Goal: Check status: Check status

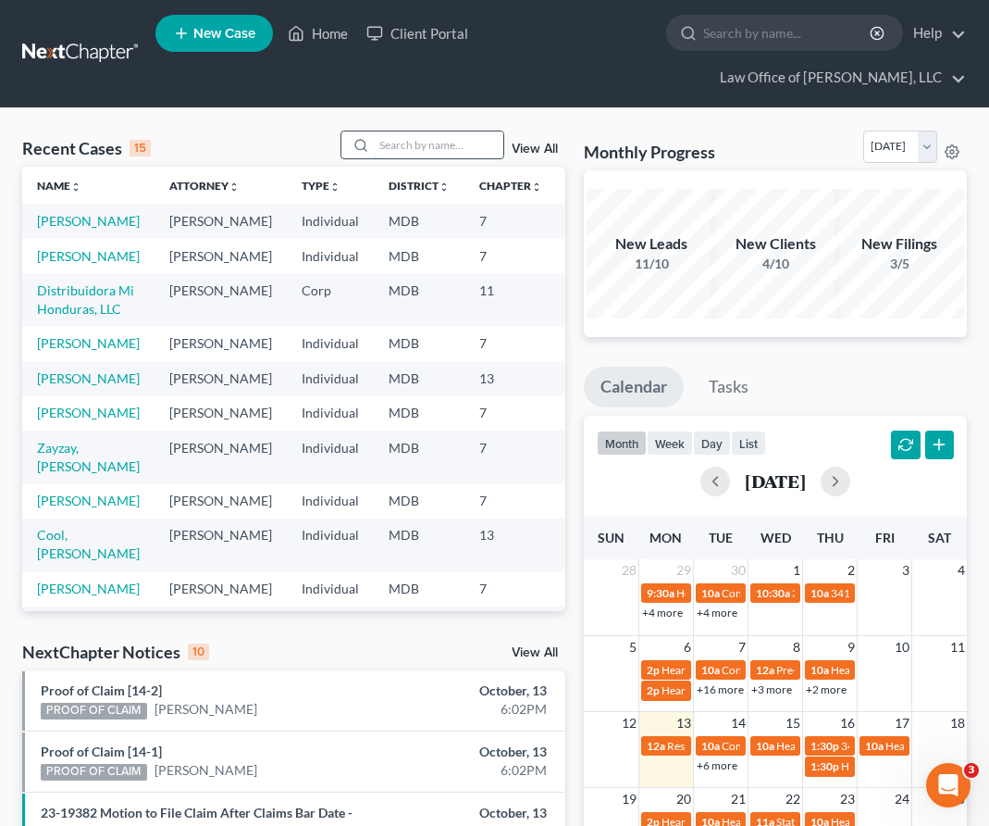
click at [419, 146] on input "search" at bounding box center [439, 144] width 130 height 27
type input "[PERSON_NAME]"
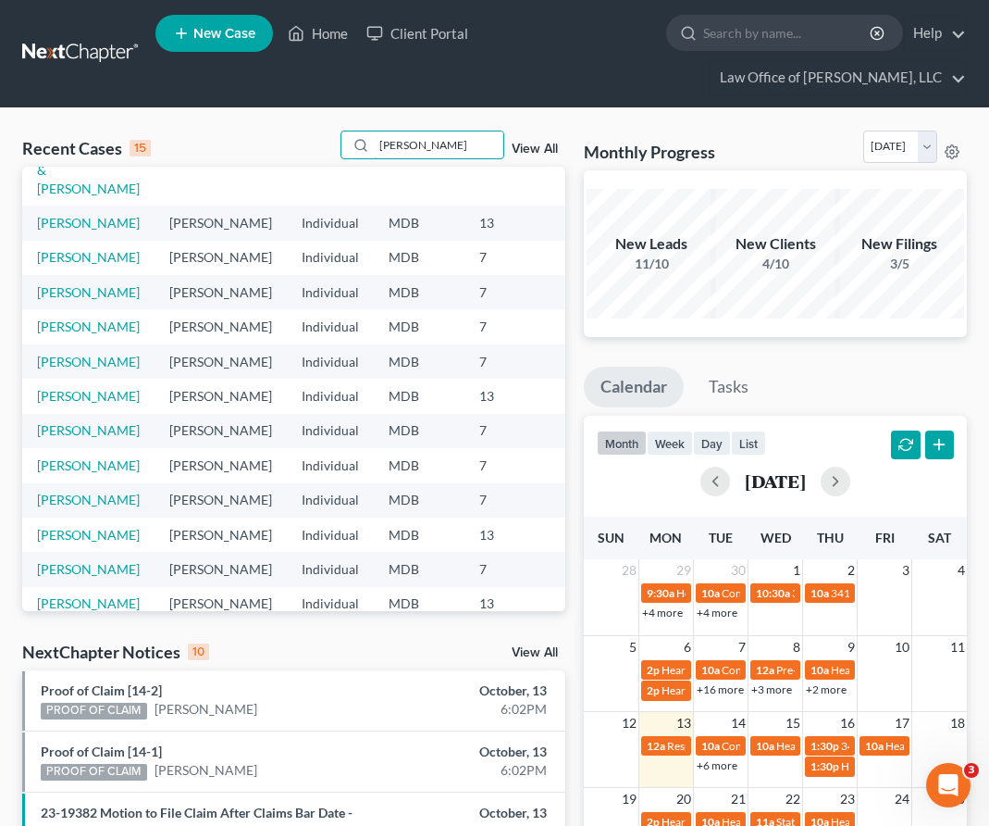
scroll to position [167, 0]
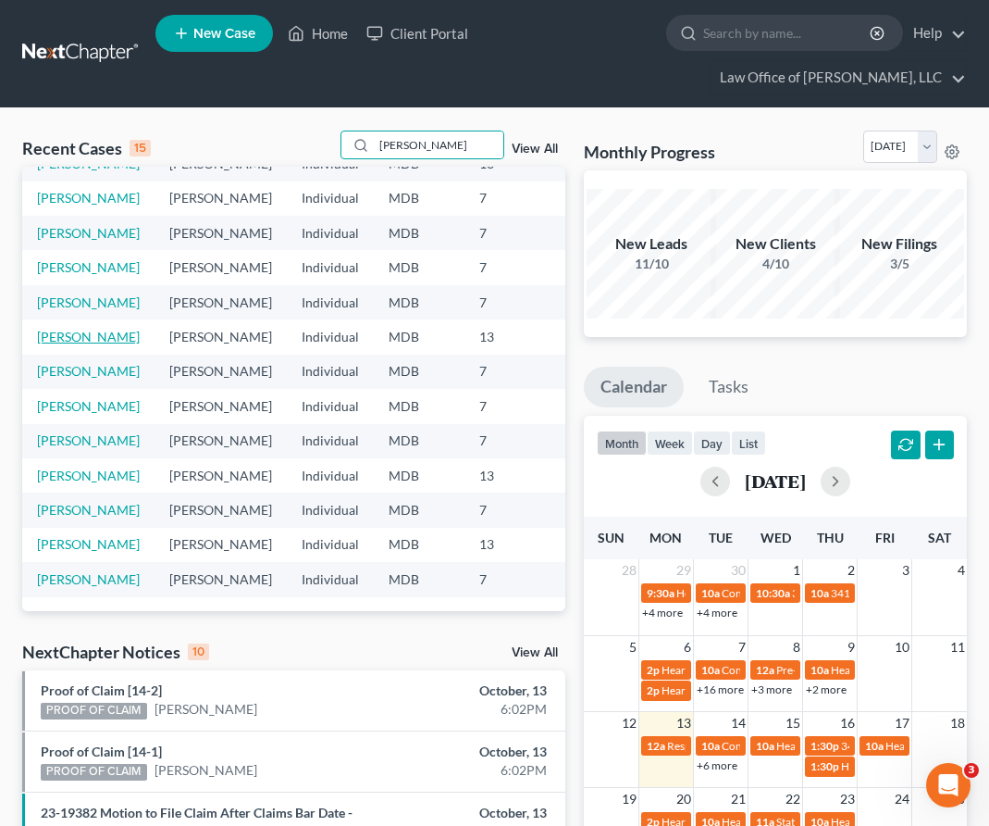
click at [66, 344] on link "[PERSON_NAME]" at bounding box center [88, 337] width 103 height 16
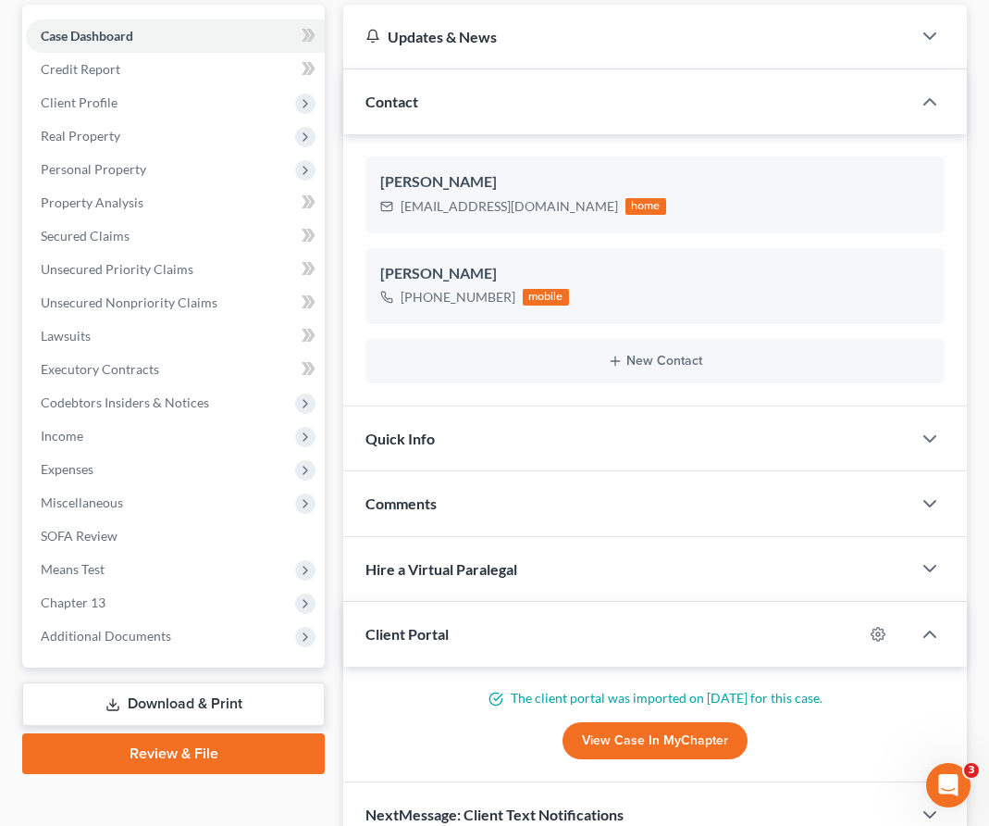
scroll to position [282, 0]
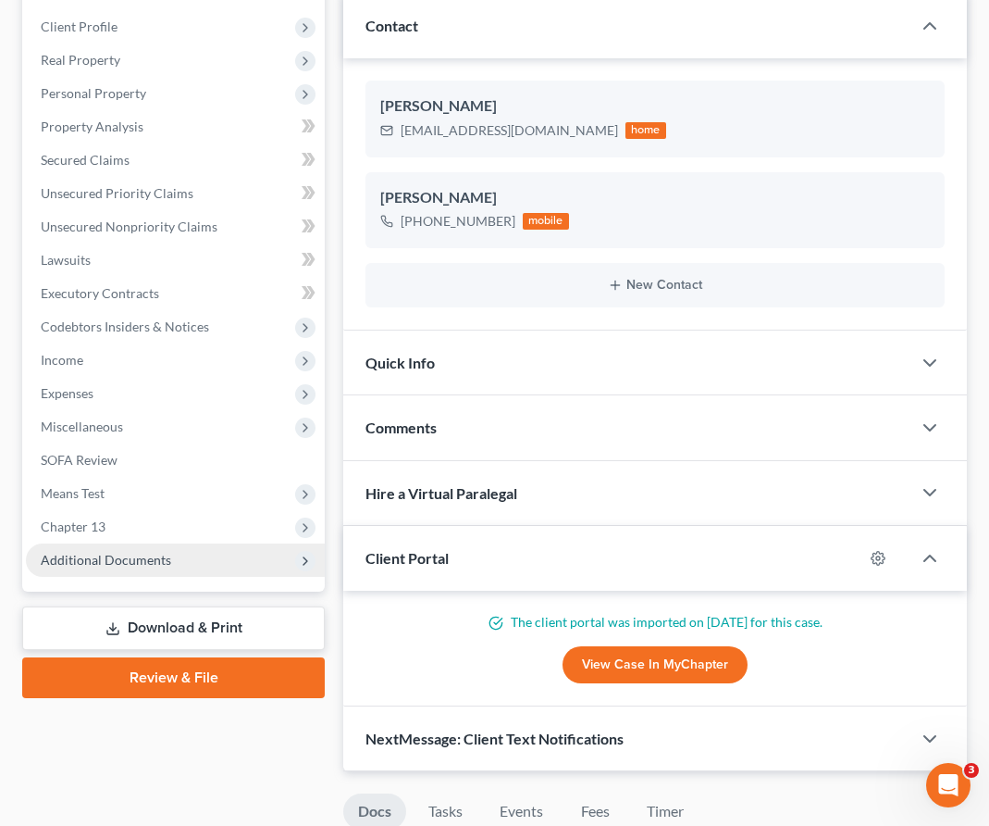
click at [93, 568] on span "Additional Documents" at bounding box center [175, 559] width 299 height 33
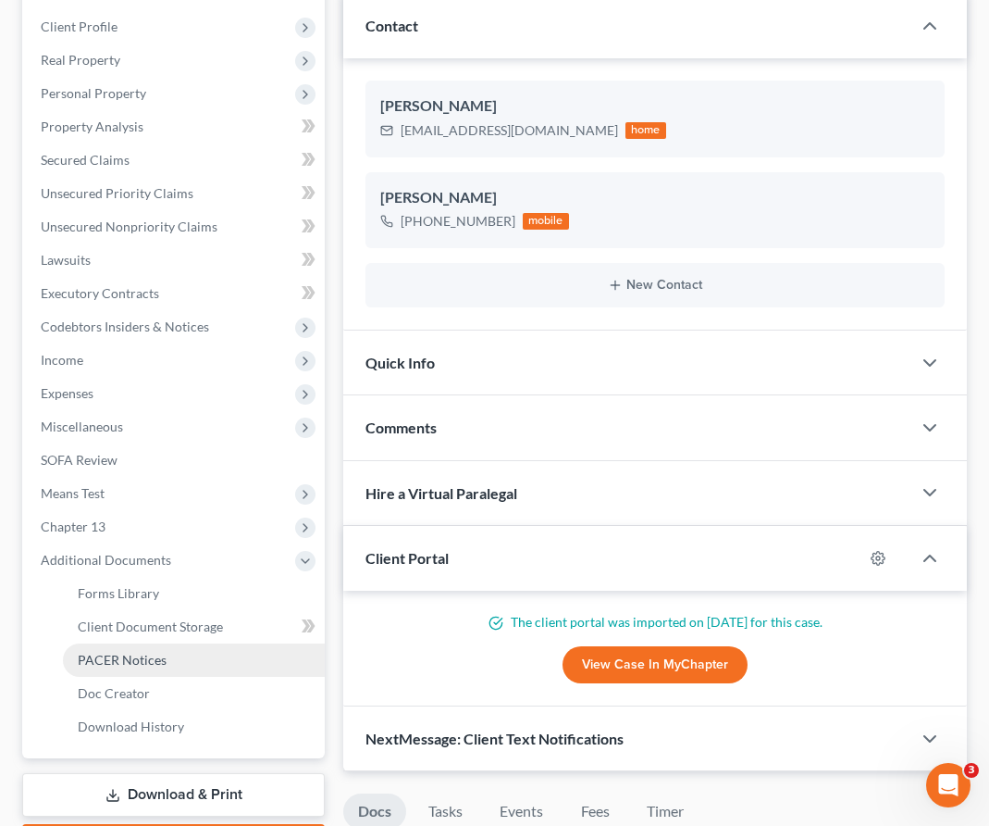
click at [96, 652] on span "PACER Notices" at bounding box center [122, 660] width 89 height 16
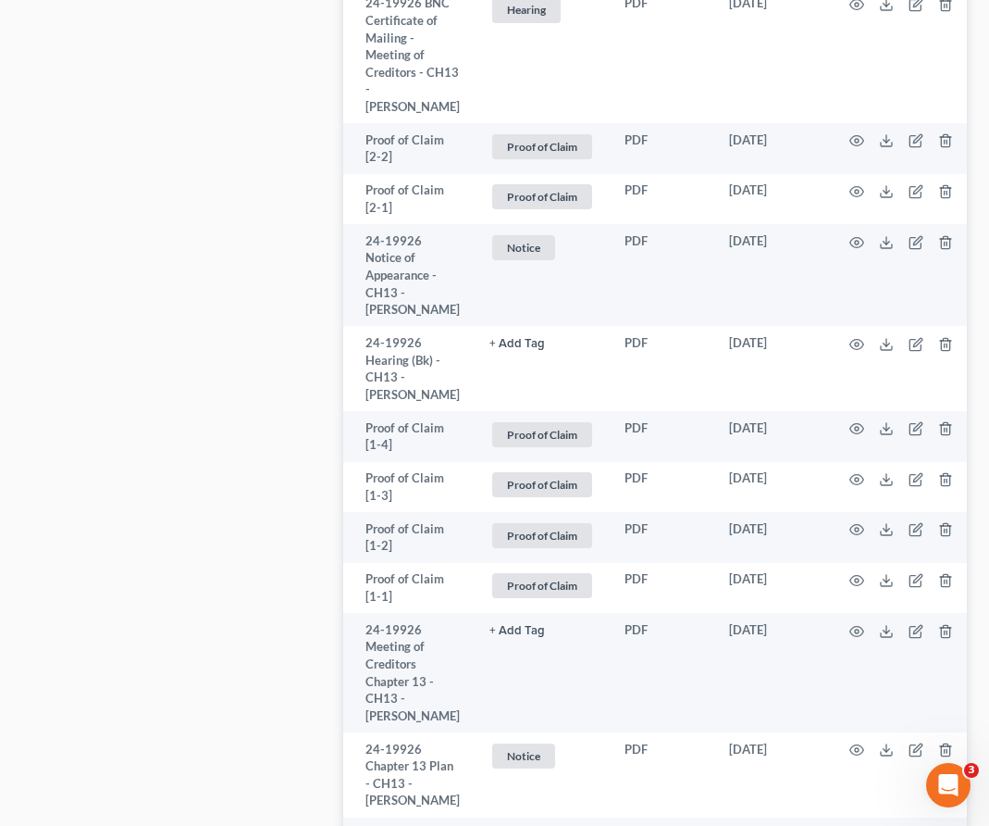
scroll to position [3150, 0]
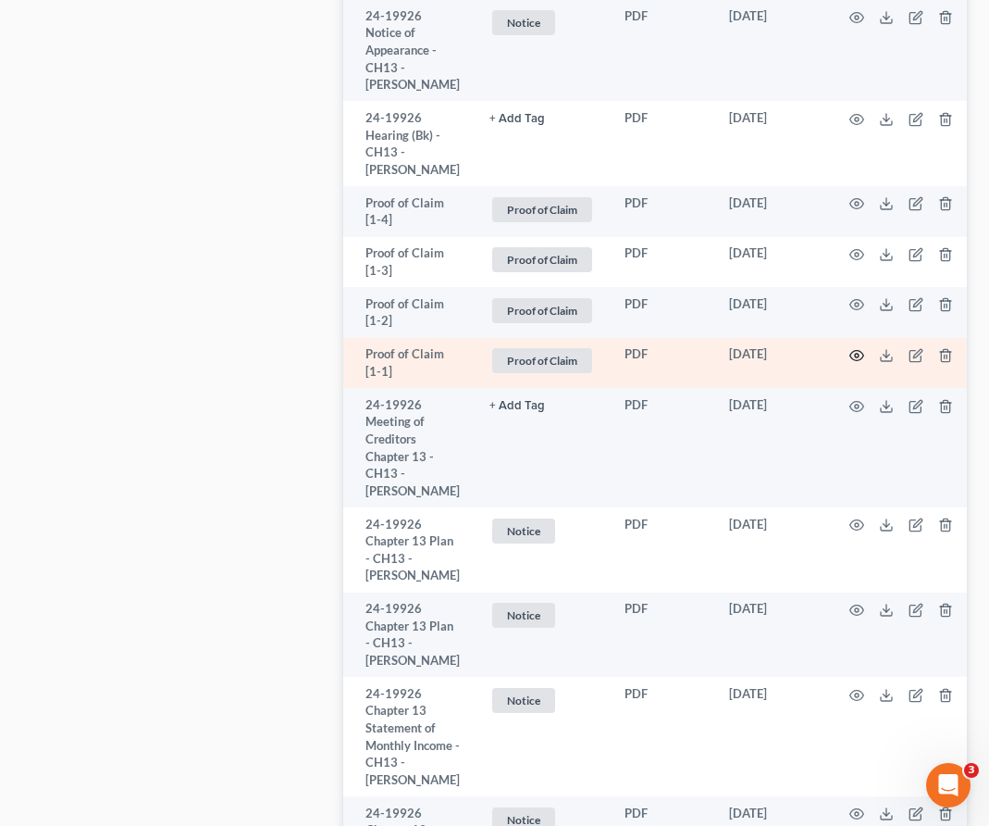
click at [850, 363] on icon "button" at bounding box center [857, 355] width 15 height 15
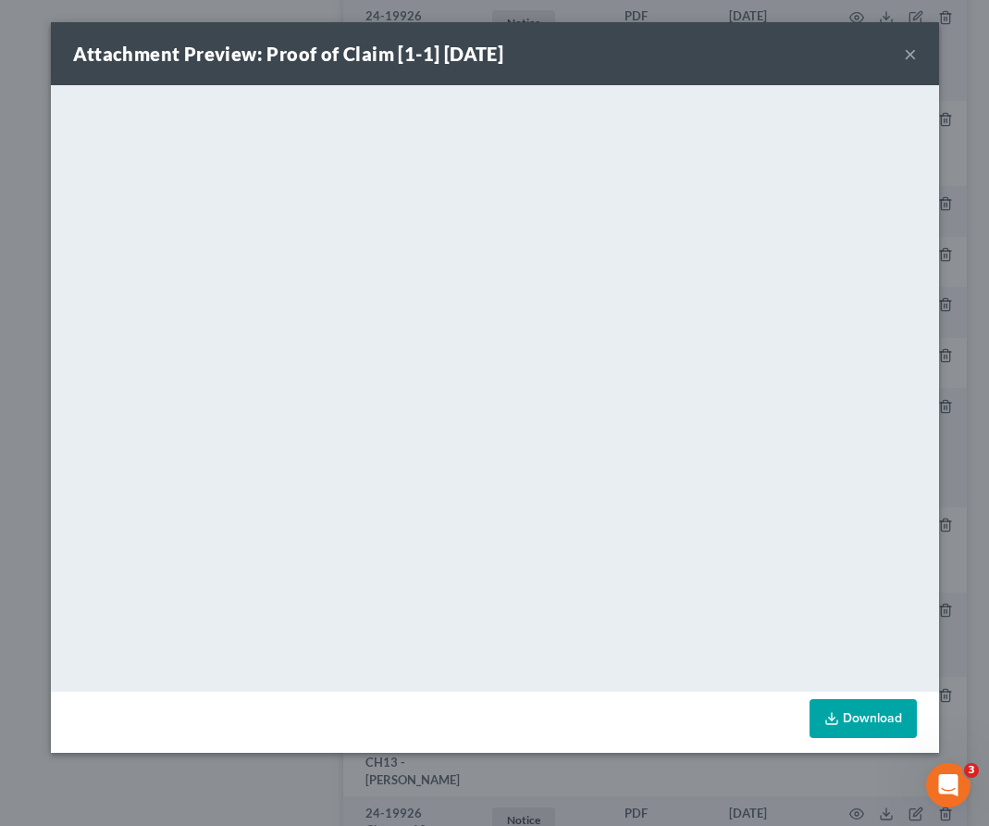
click at [907, 56] on button "×" at bounding box center [910, 54] width 13 height 22
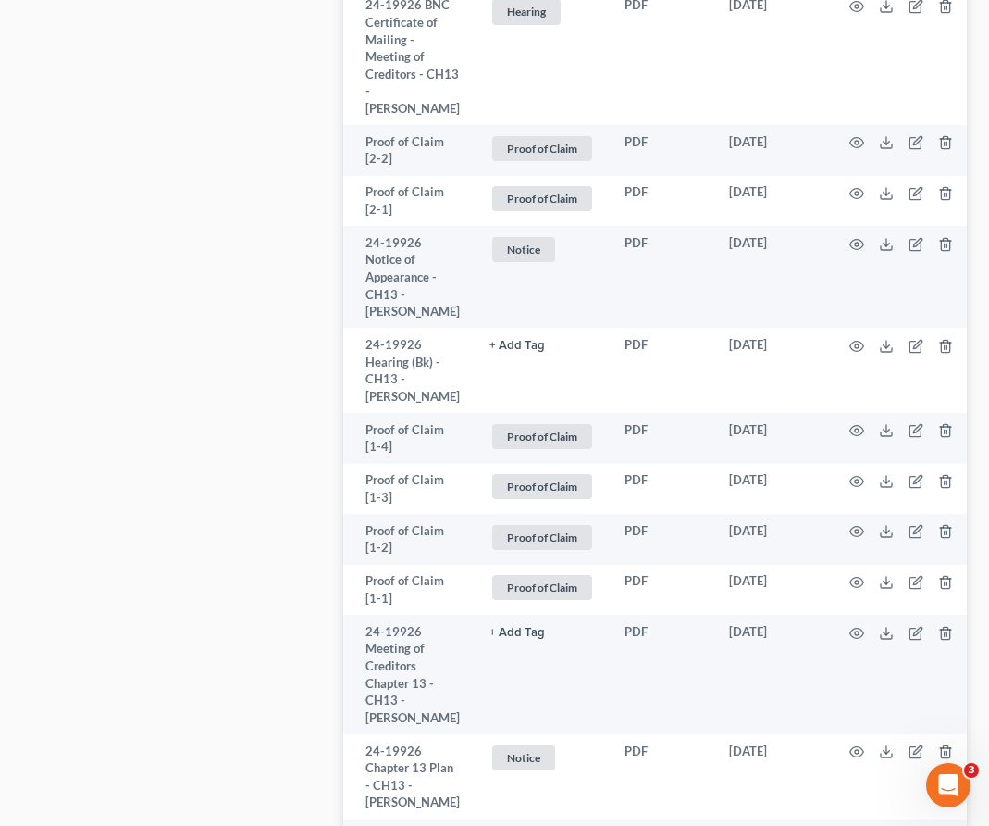
scroll to position [2910, 0]
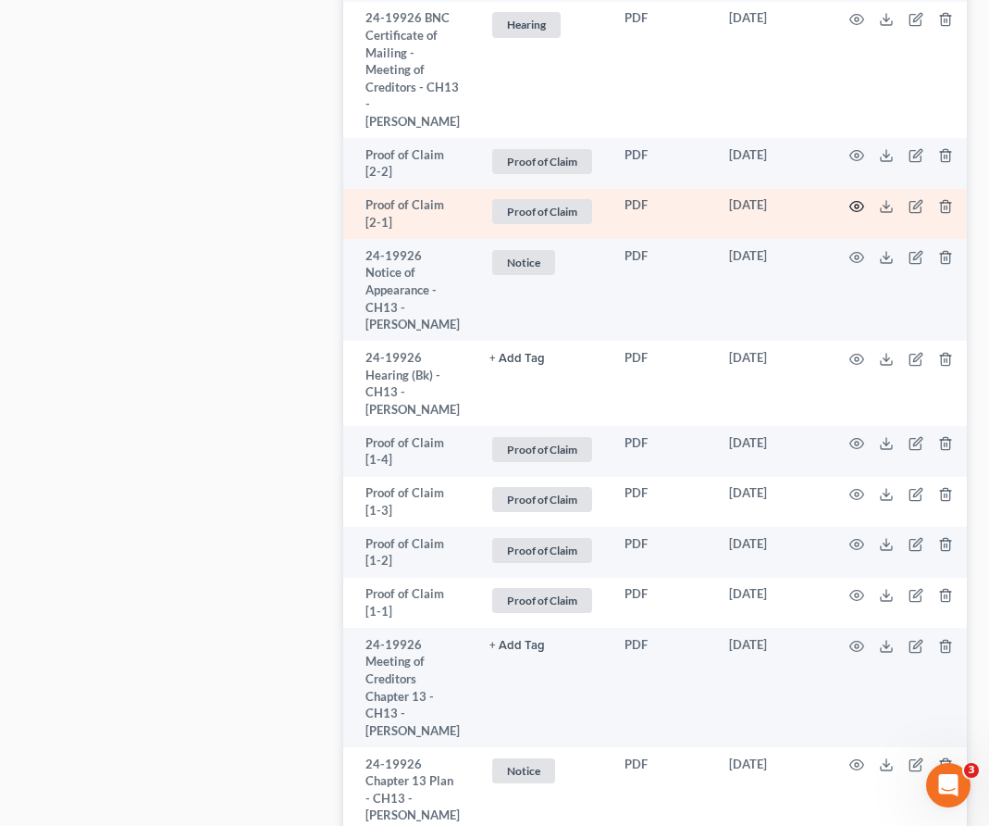
click at [851, 214] on icon "button" at bounding box center [857, 206] width 15 height 15
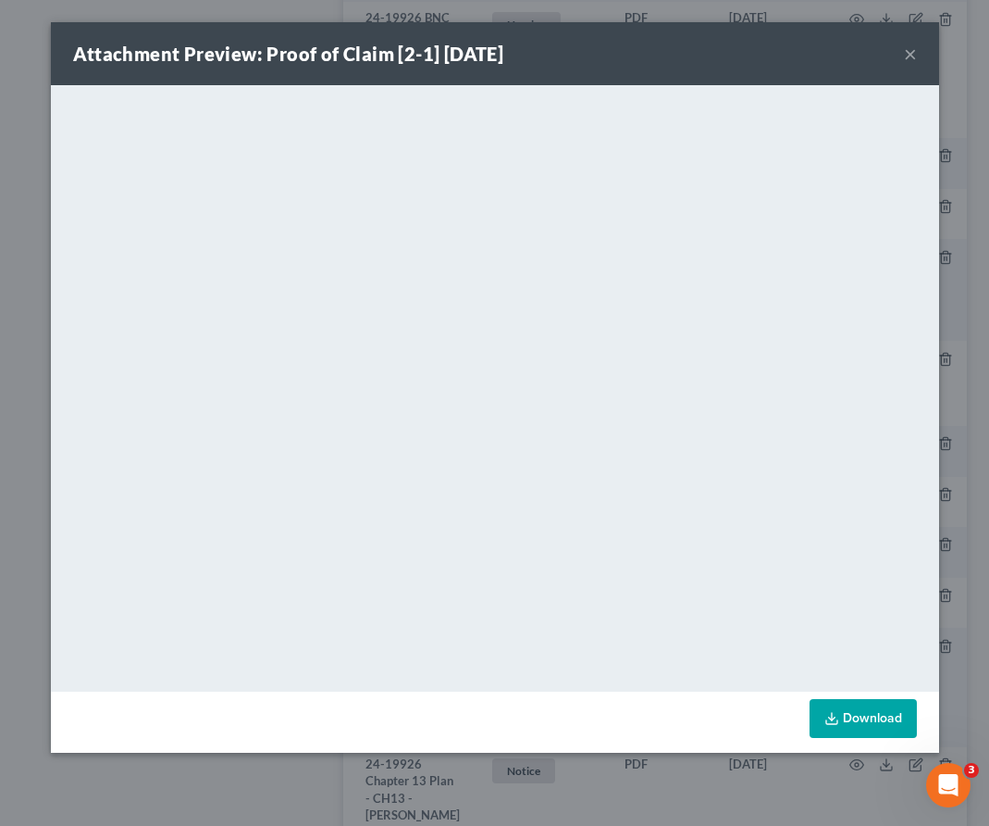
click at [906, 52] on button "×" at bounding box center [910, 54] width 13 height 22
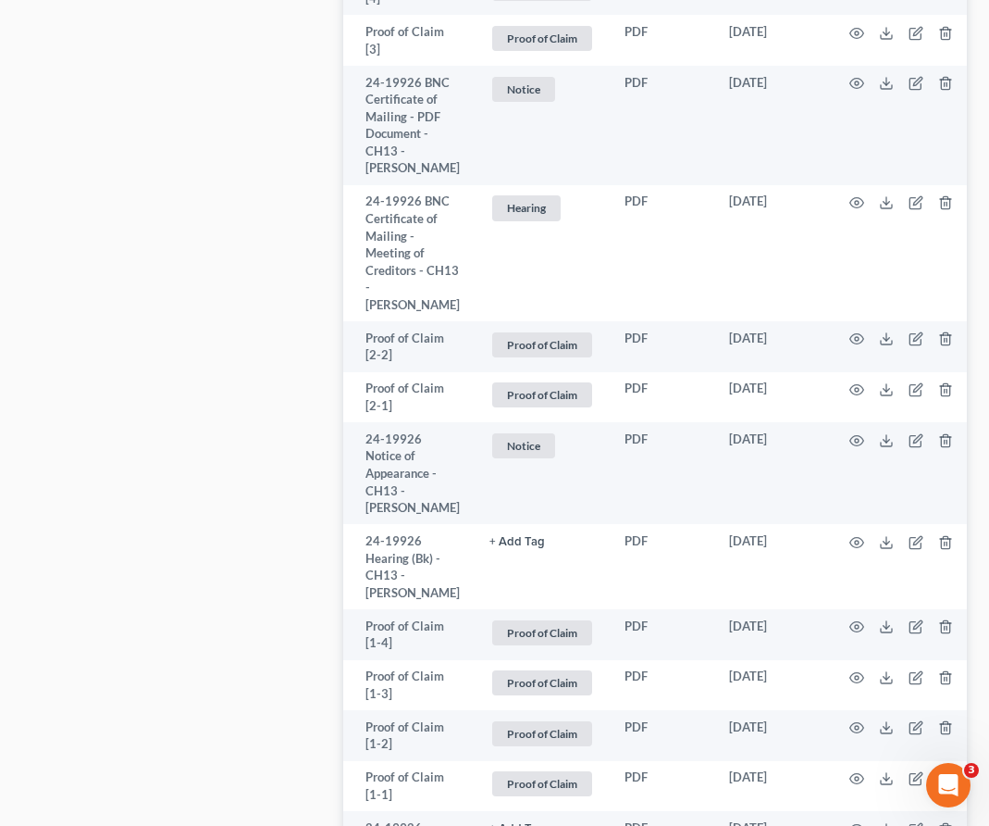
scroll to position [2665, 0]
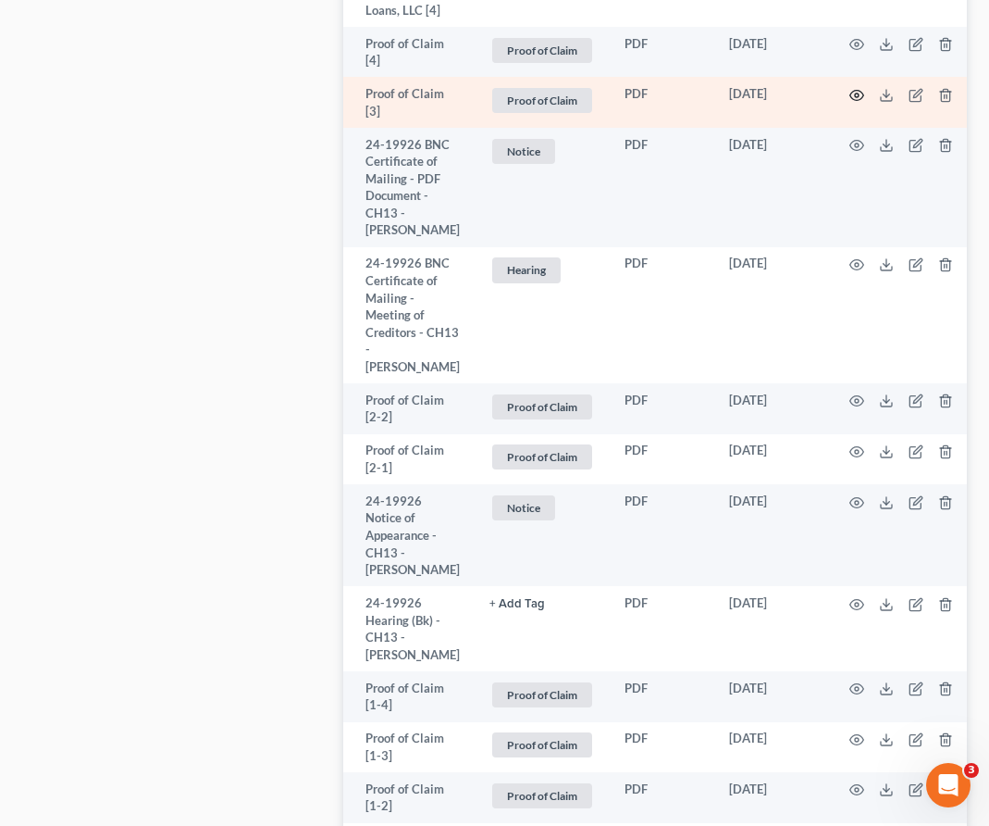
click at [855, 100] on icon "button" at bounding box center [858, 95] width 14 height 10
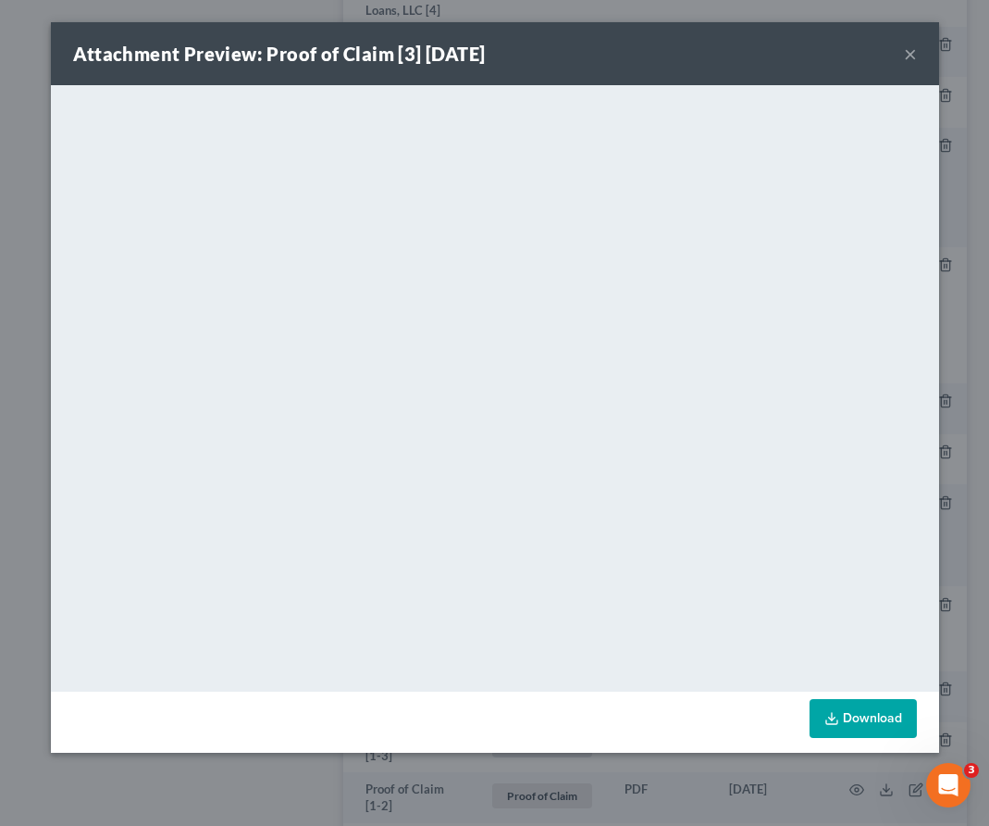
click at [908, 45] on button "×" at bounding box center [910, 54] width 13 height 22
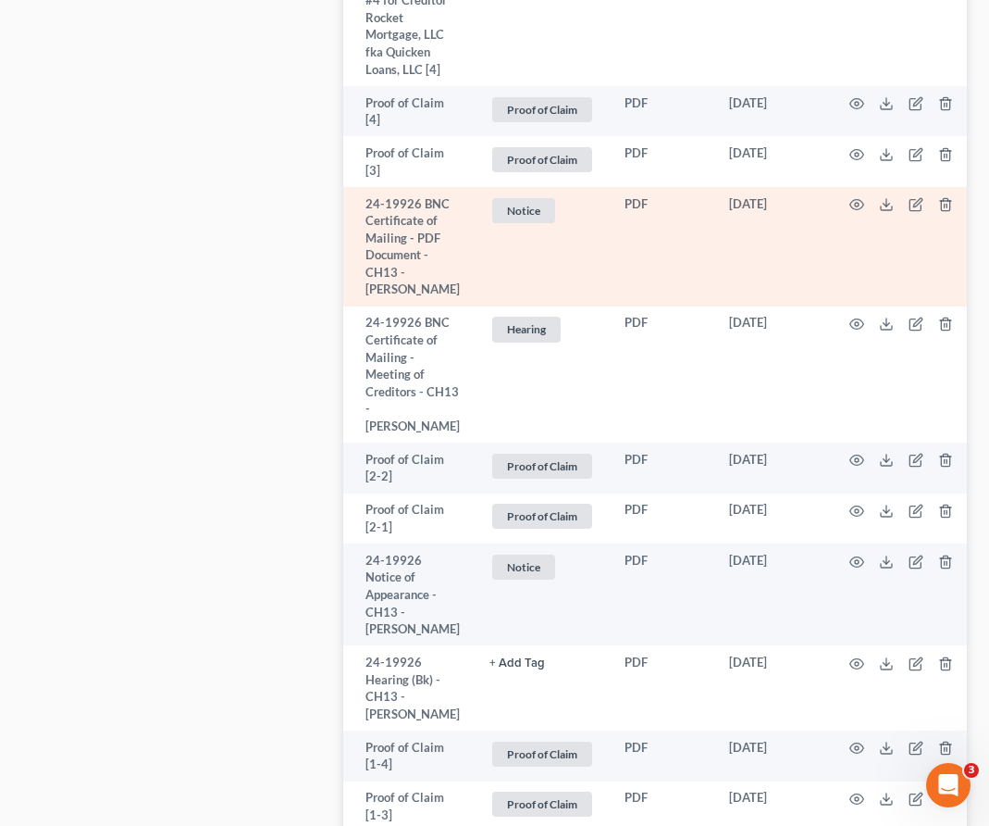
scroll to position [2599, 0]
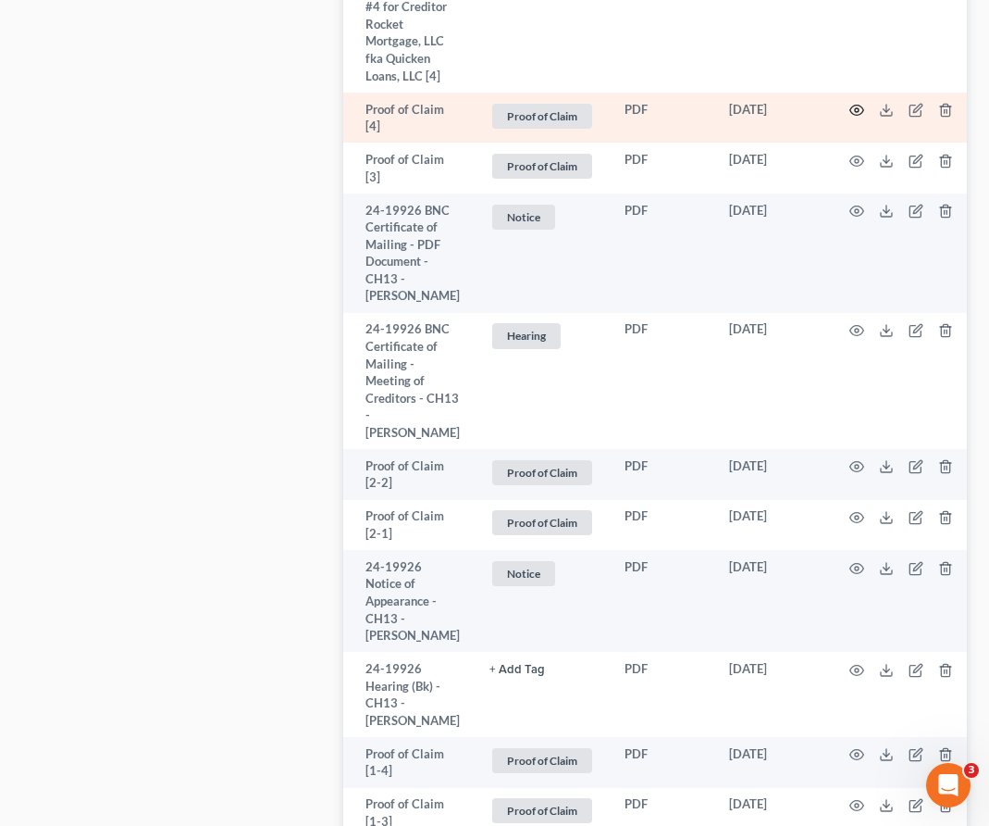
click at [851, 116] on icon "button" at bounding box center [858, 111] width 14 height 10
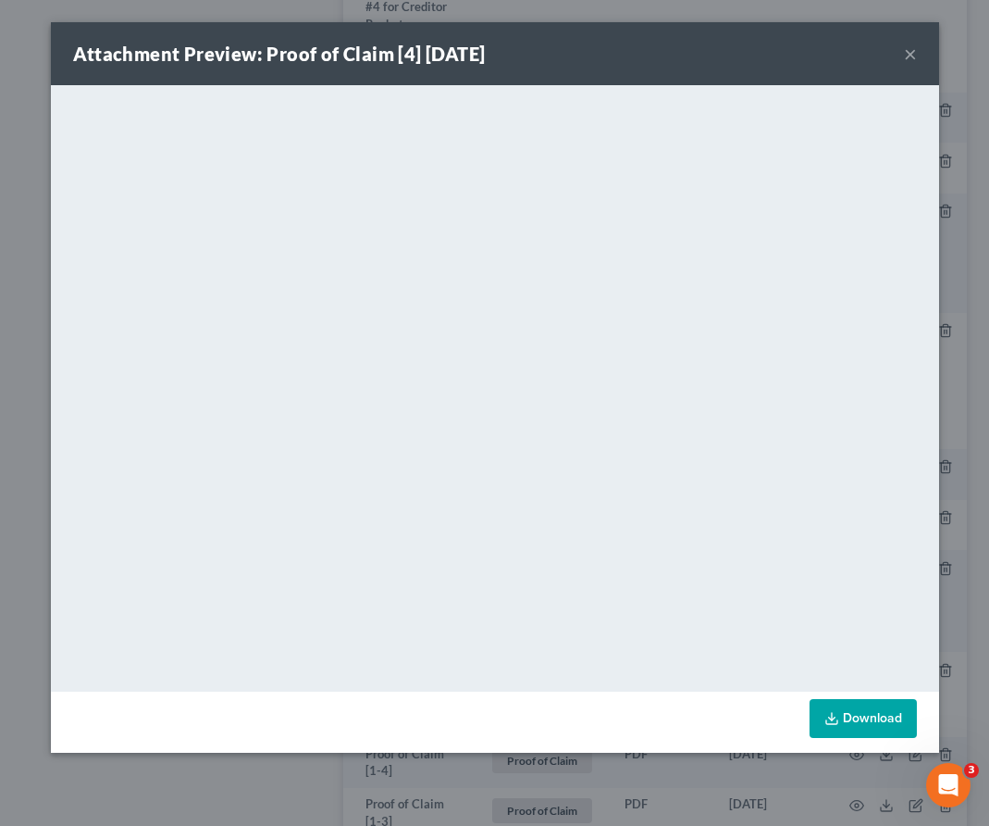
click at [913, 55] on button "×" at bounding box center [910, 54] width 13 height 22
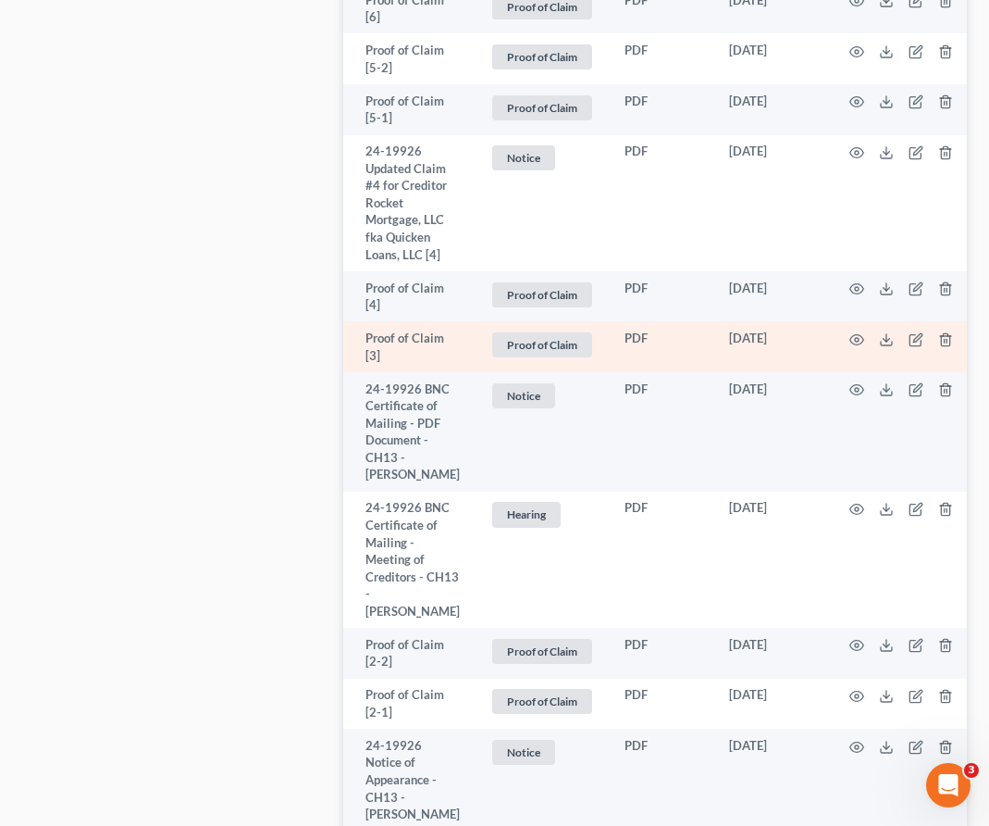
scroll to position [2349, 0]
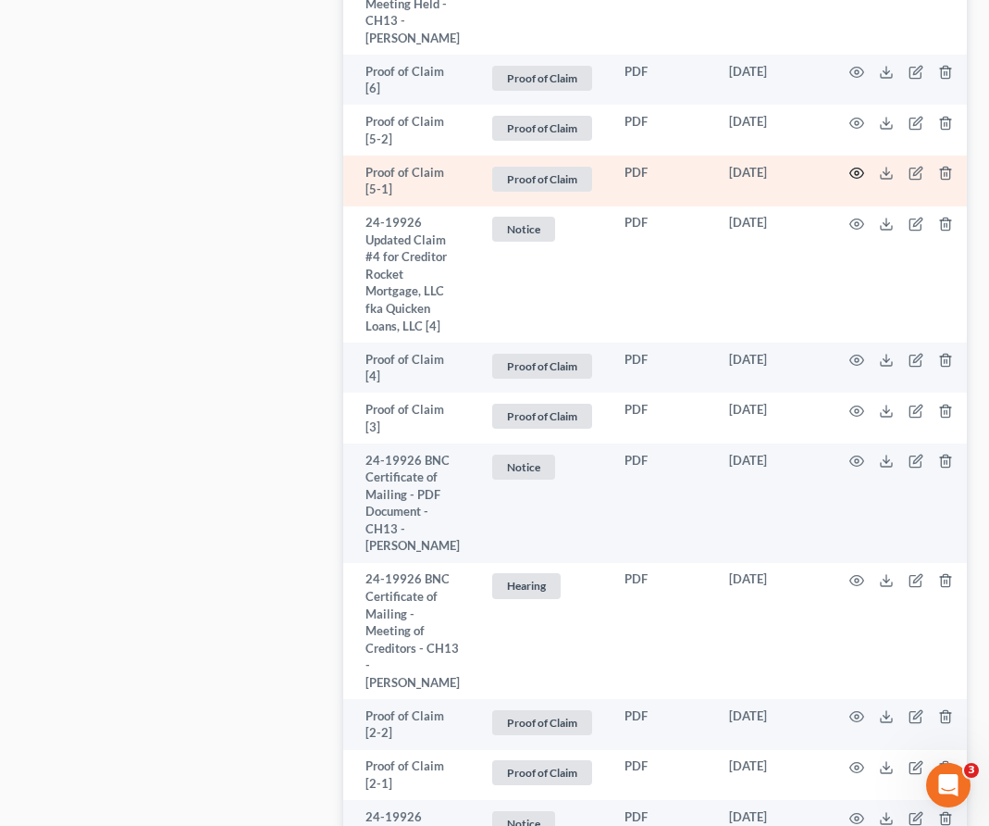
click at [856, 180] on icon "button" at bounding box center [857, 173] width 15 height 15
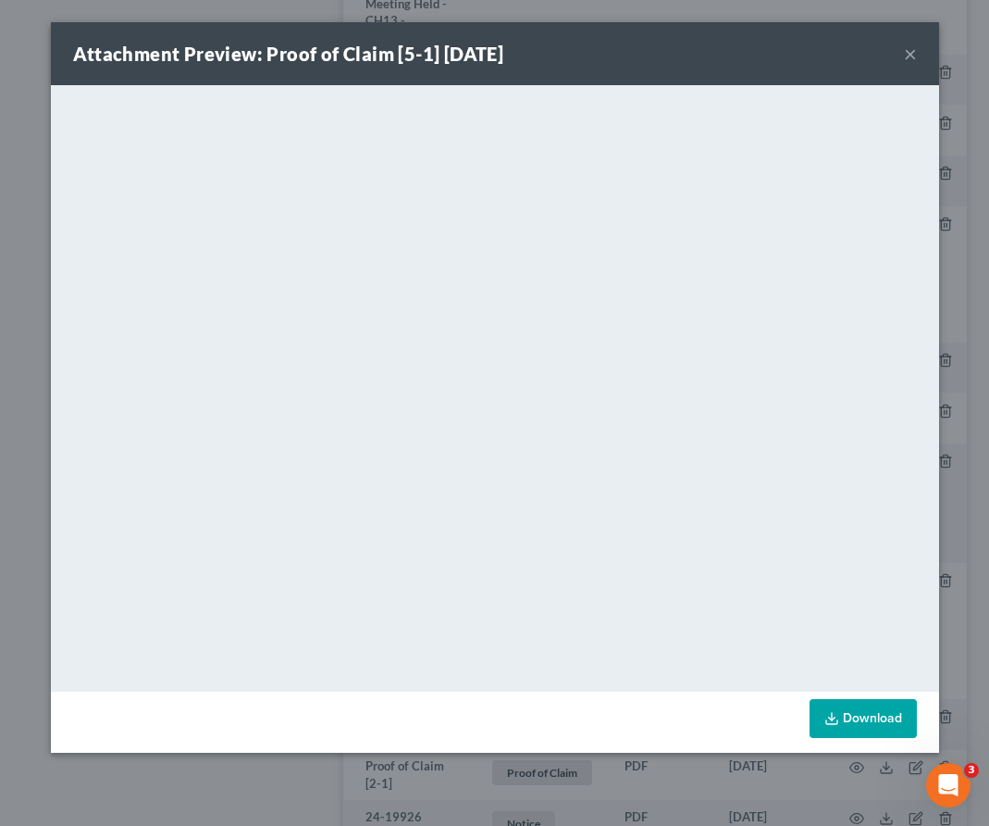
click at [907, 50] on button "×" at bounding box center [910, 54] width 13 height 22
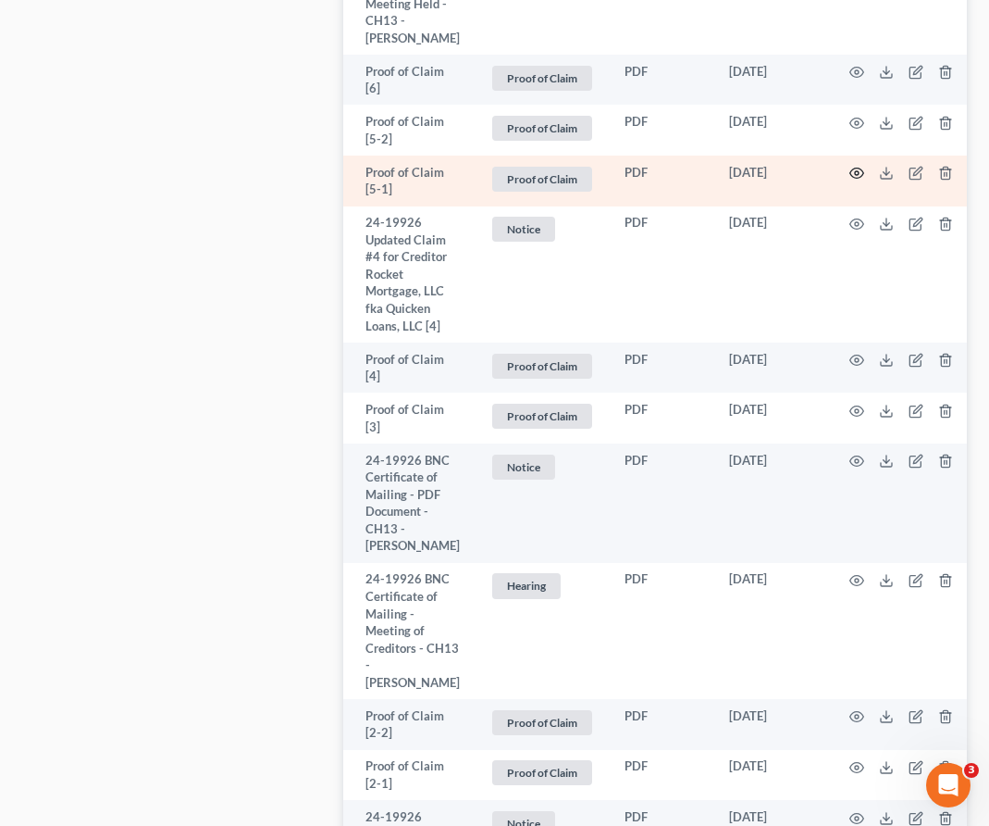
click at [852, 180] on icon "button" at bounding box center [857, 173] width 15 height 15
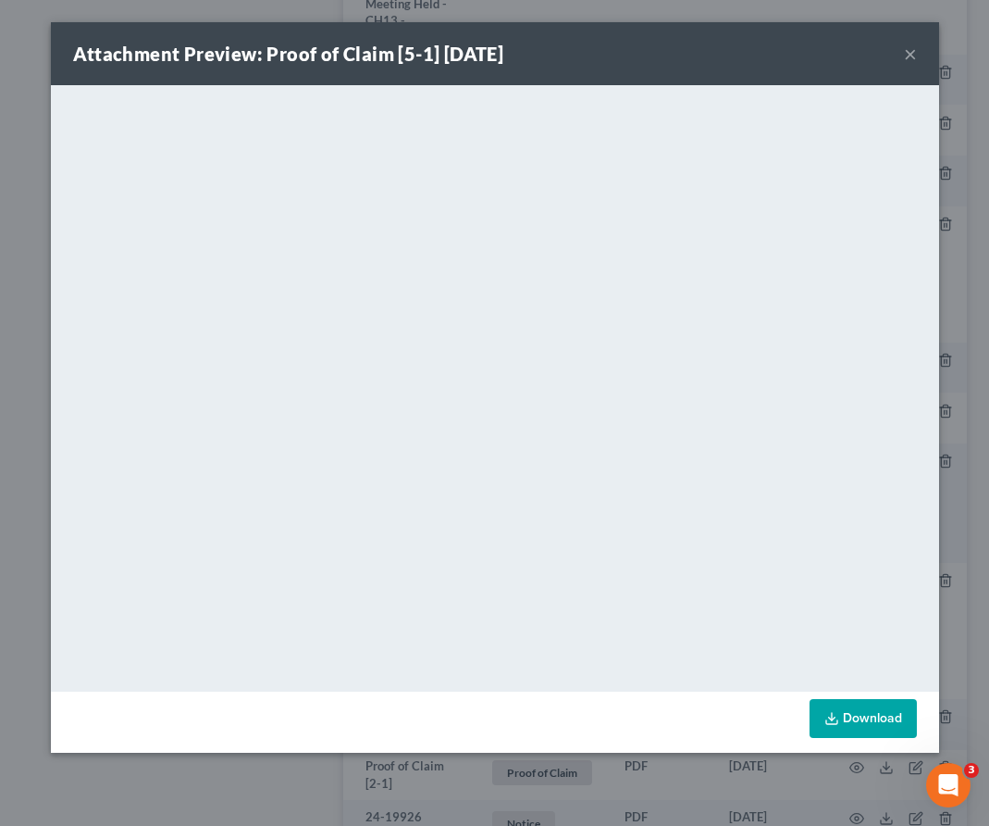
click at [908, 56] on button "×" at bounding box center [910, 54] width 13 height 22
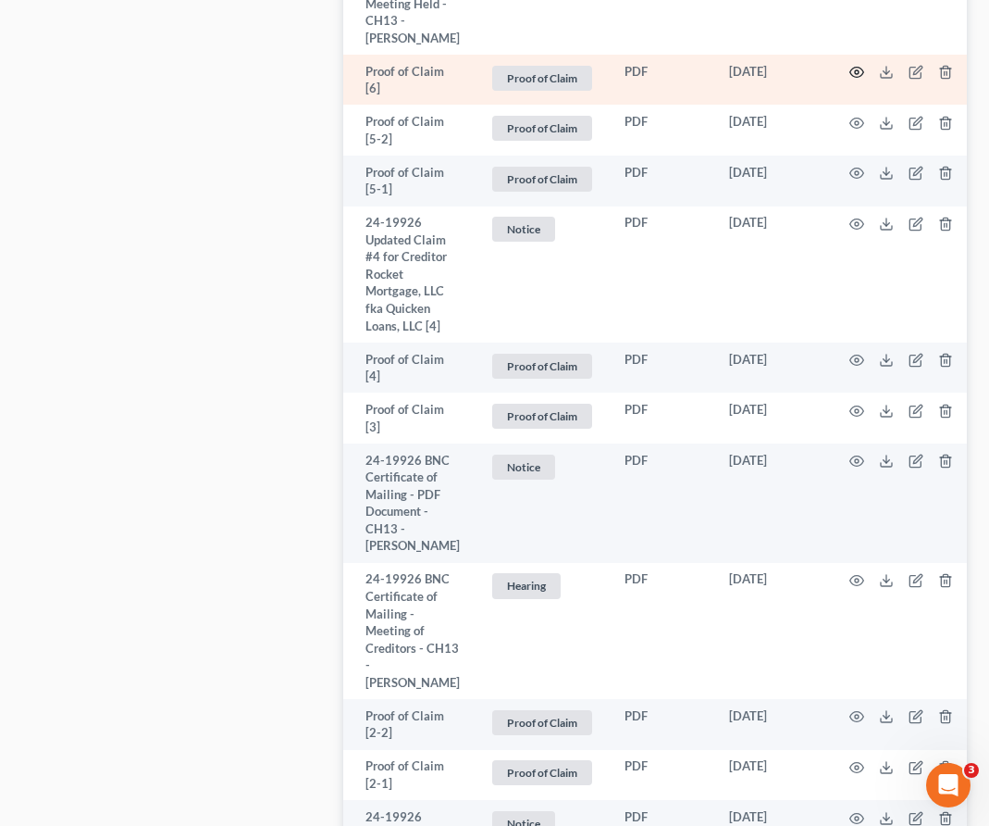
click at [854, 80] on icon "button" at bounding box center [857, 72] width 15 height 15
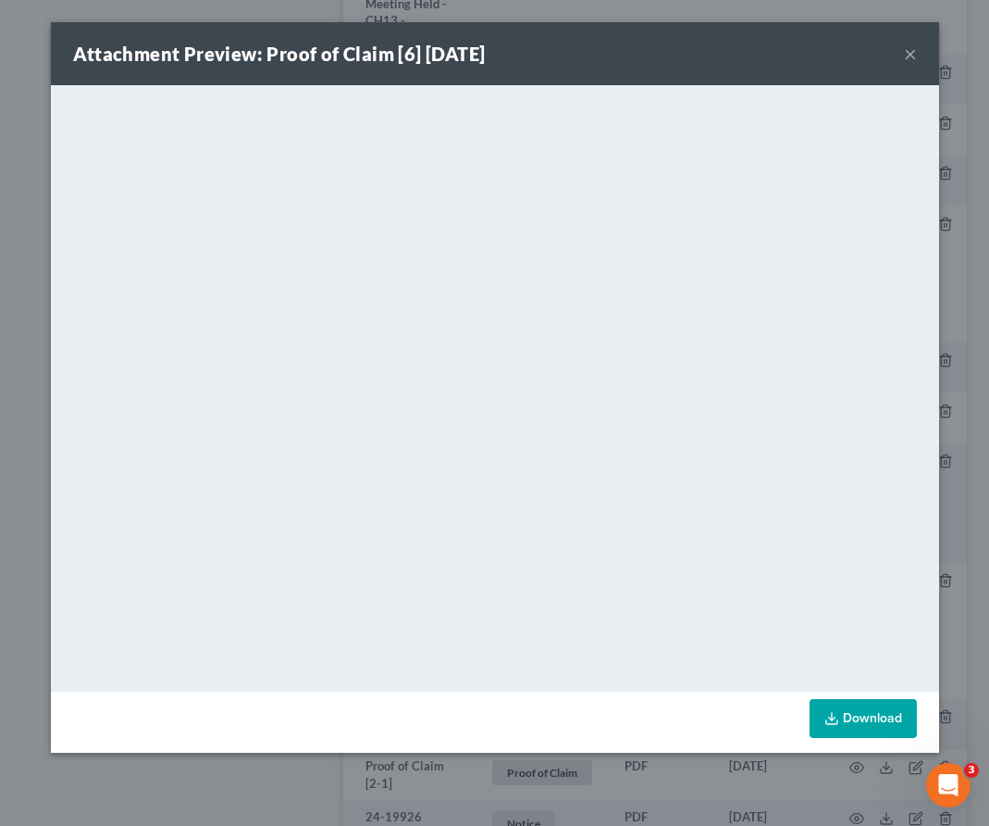
click at [912, 51] on button "×" at bounding box center [910, 54] width 13 height 22
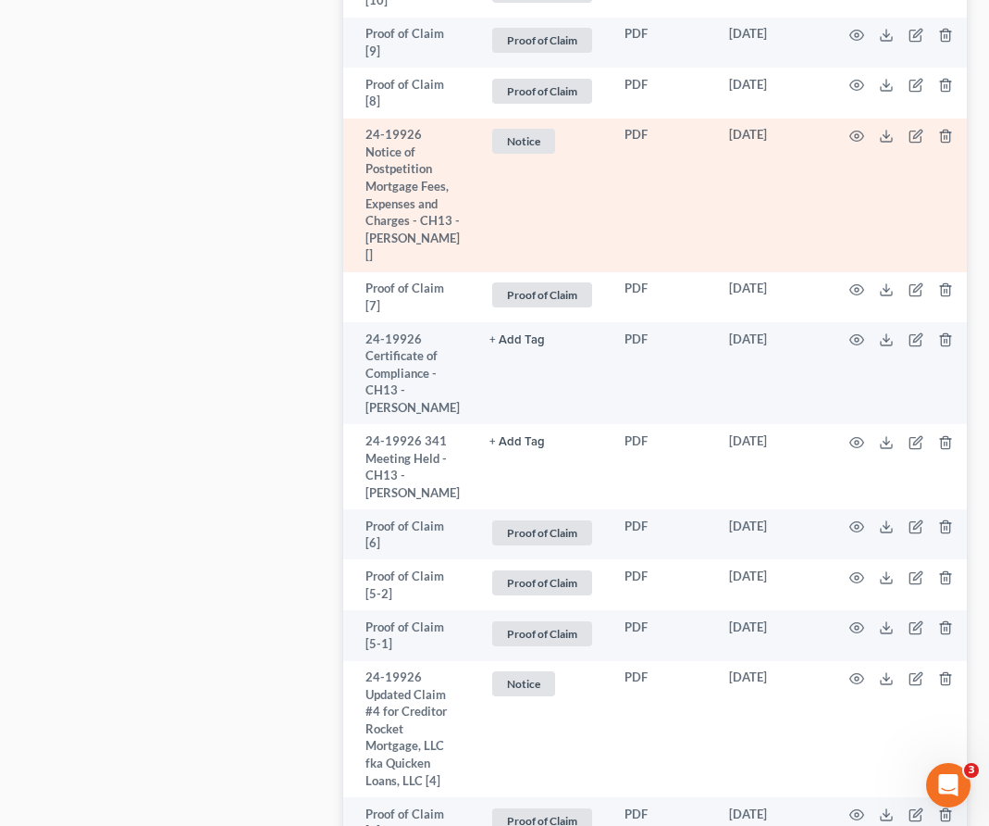
scroll to position [1881, 0]
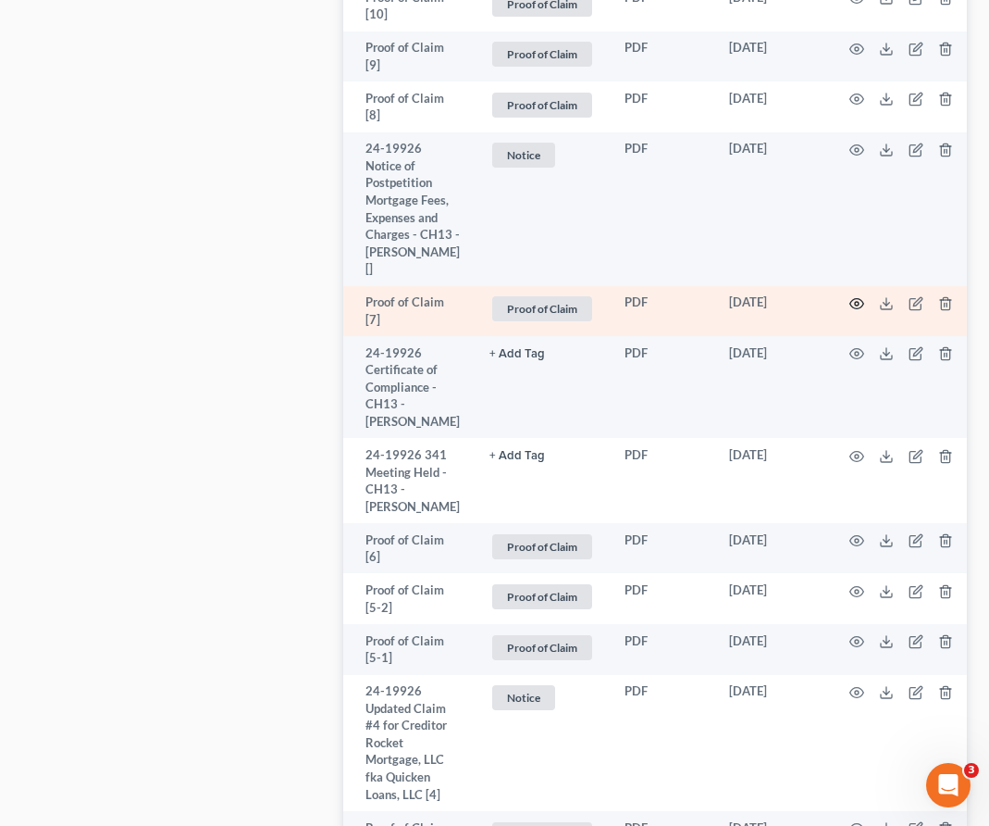
click at [851, 309] on icon "button" at bounding box center [858, 304] width 14 height 10
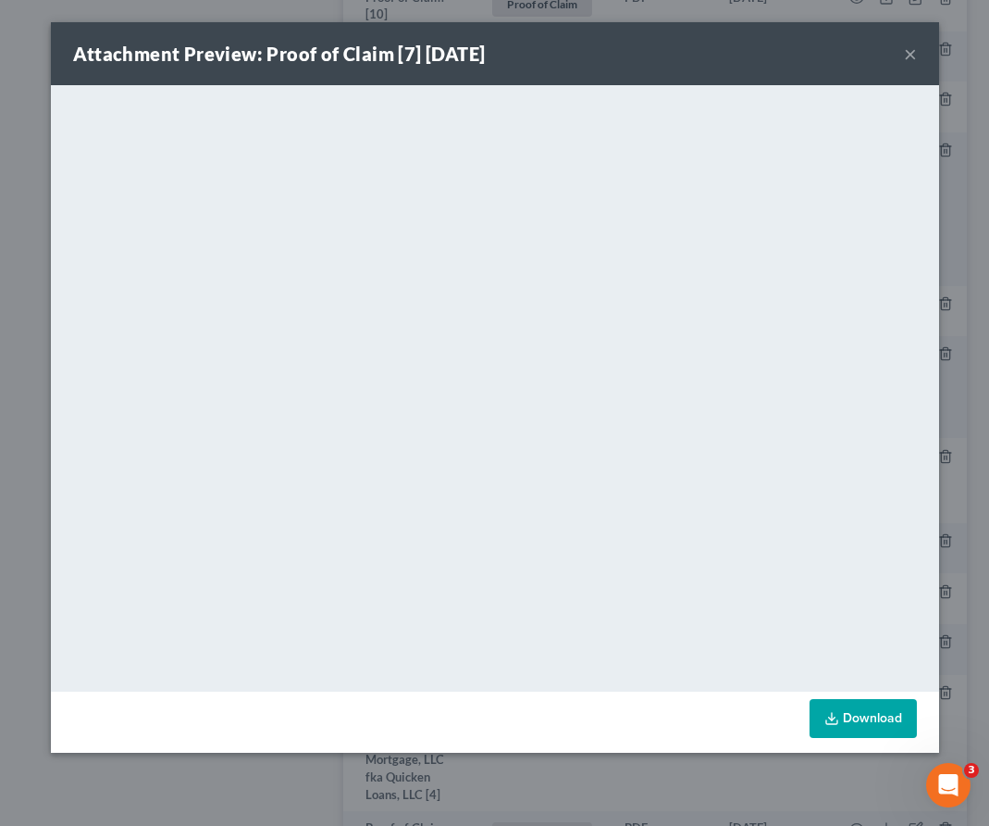
click at [906, 54] on button "×" at bounding box center [910, 54] width 13 height 22
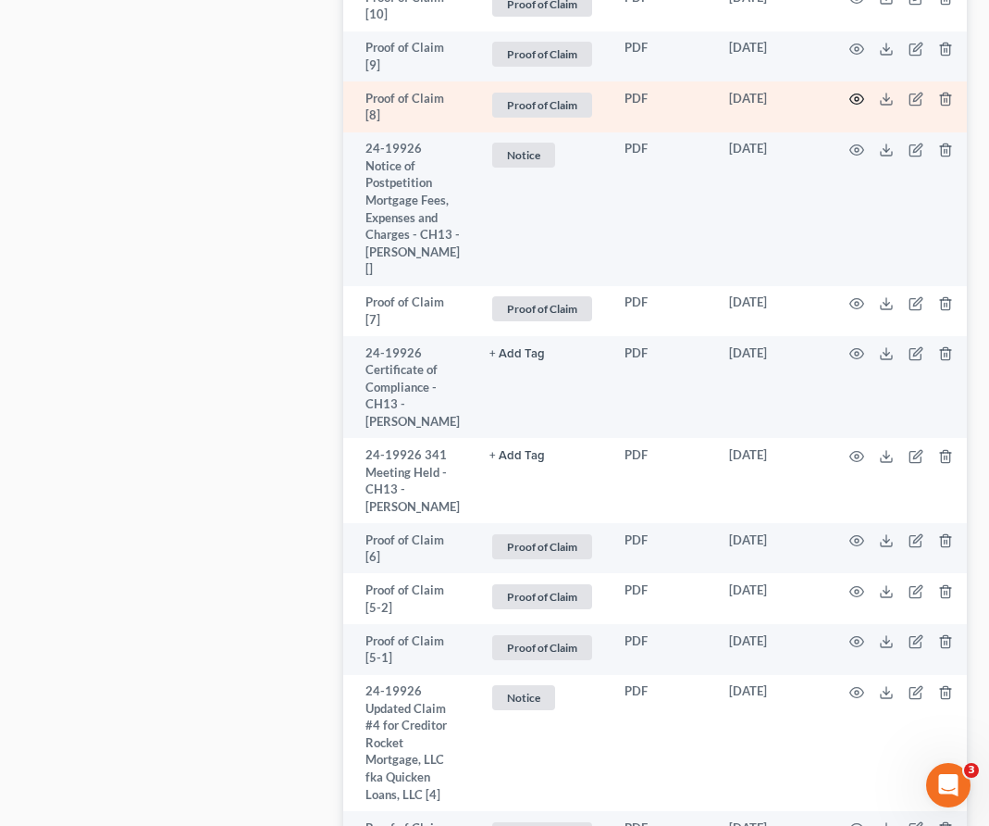
click at [855, 106] on icon "button" at bounding box center [857, 99] width 15 height 15
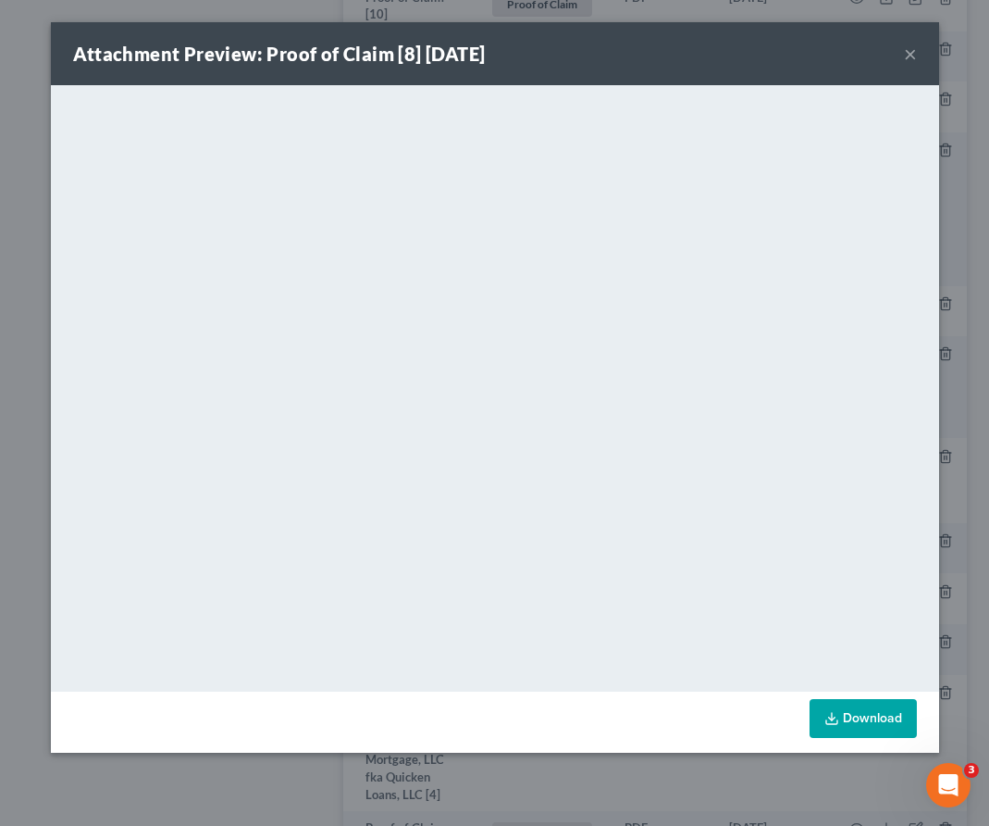
click at [912, 55] on button "×" at bounding box center [910, 54] width 13 height 22
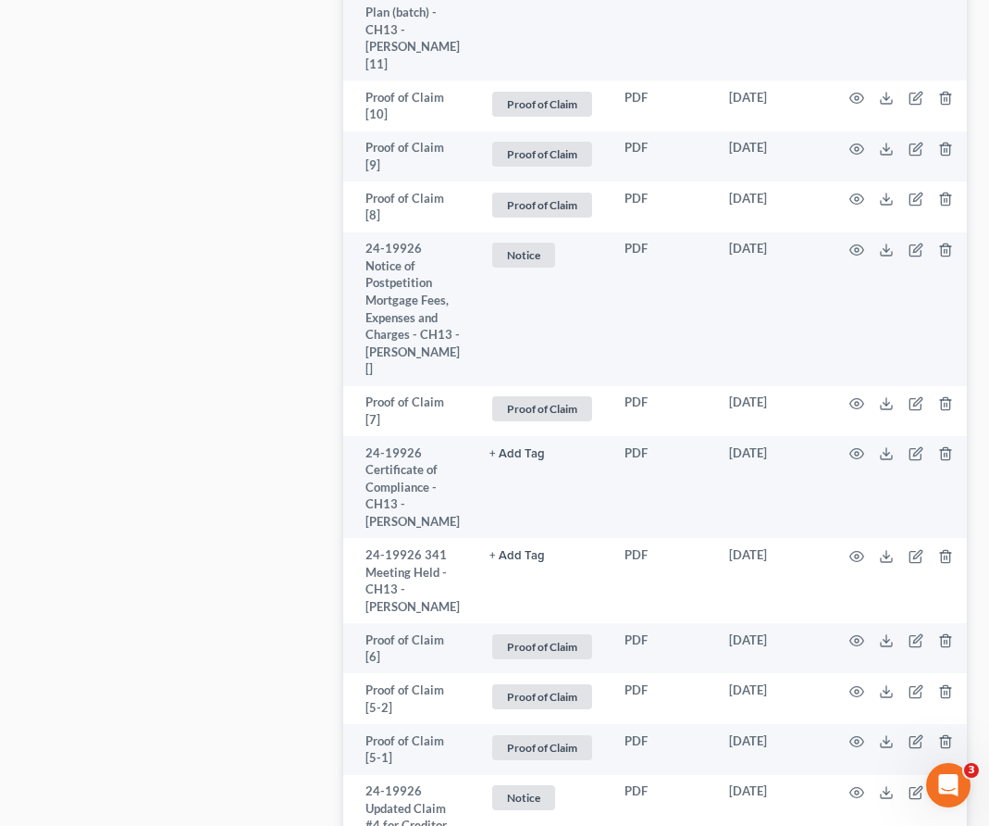
scroll to position [1762, 0]
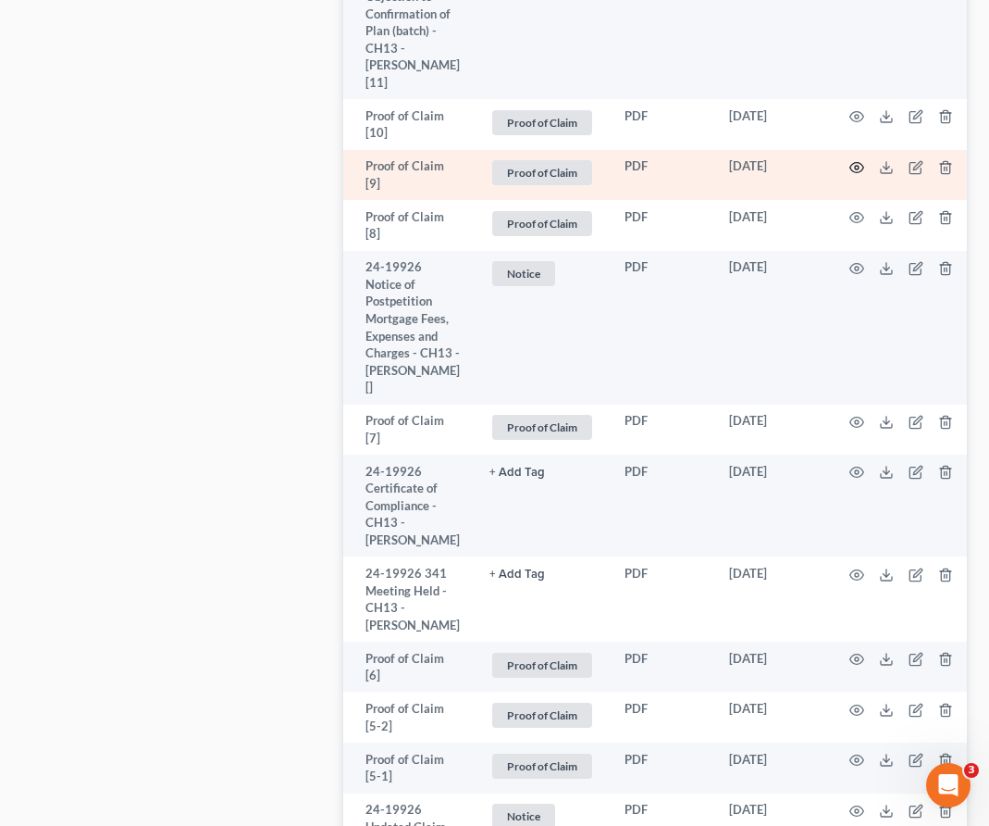
click at [855, 169] on circle "button" at bounding box center [857, 168] width 4 height 4
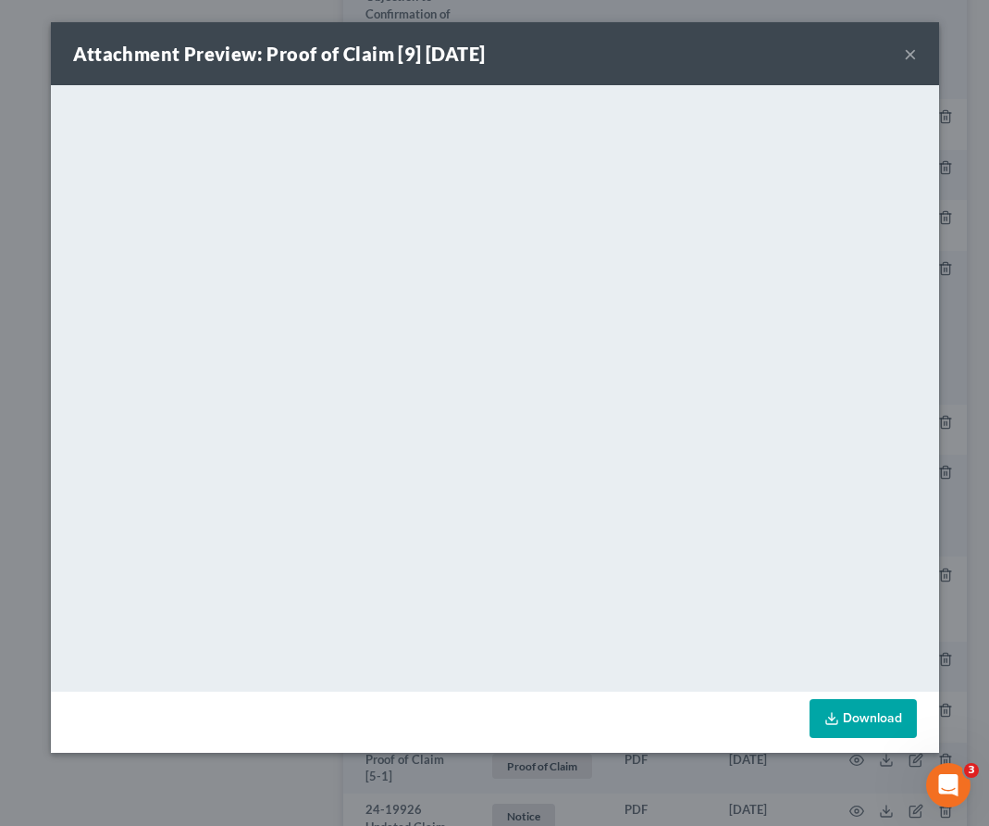
click at [908, 57] on button "×" at bounding box center [910, 54] width 13 height 22
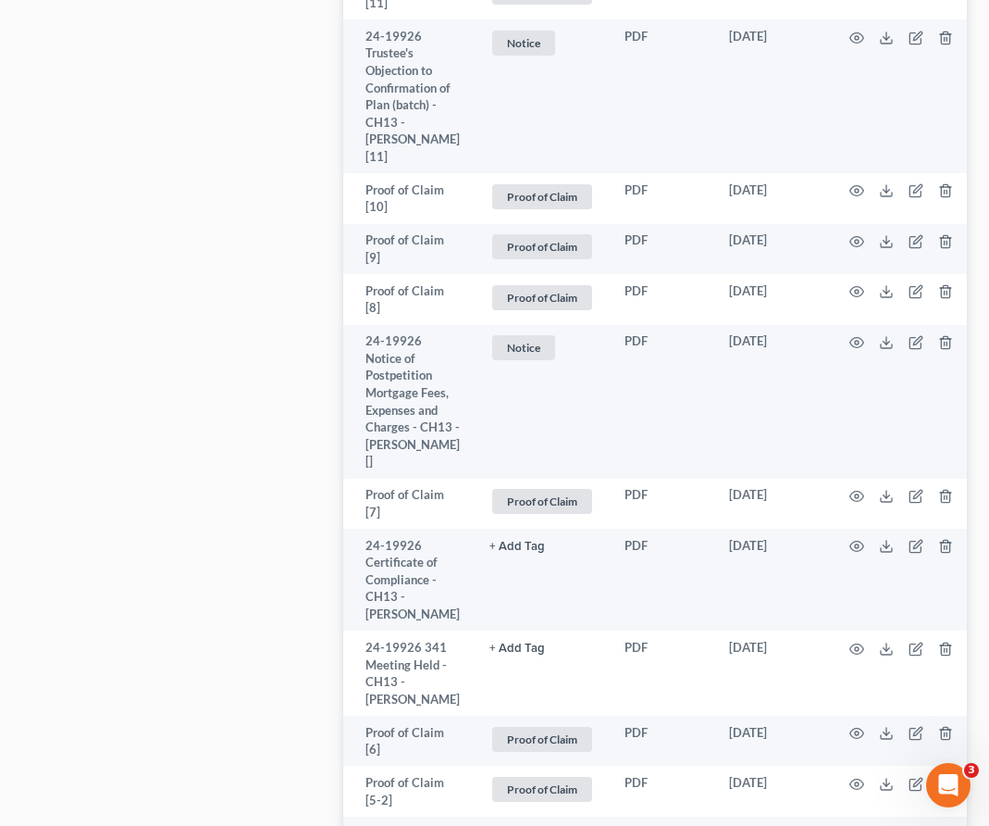
scroll to position [1660, 0]
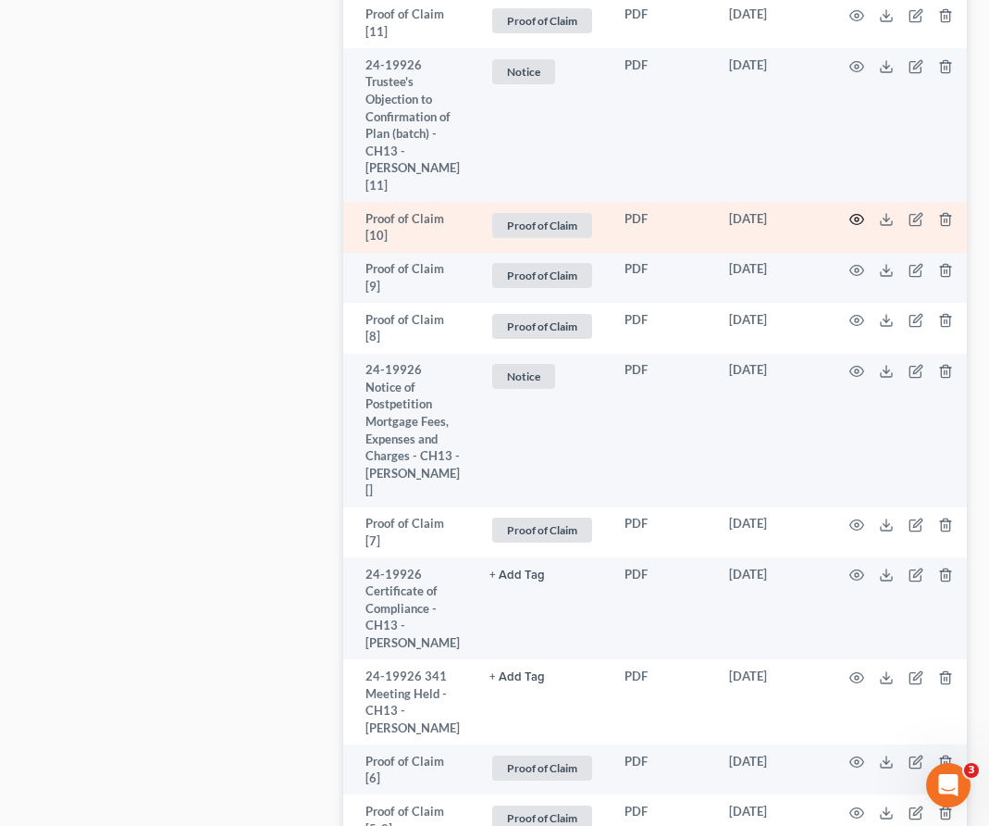
click at [853, 225] on icon "button" at bounding box center [858, 220] width 14 height 10
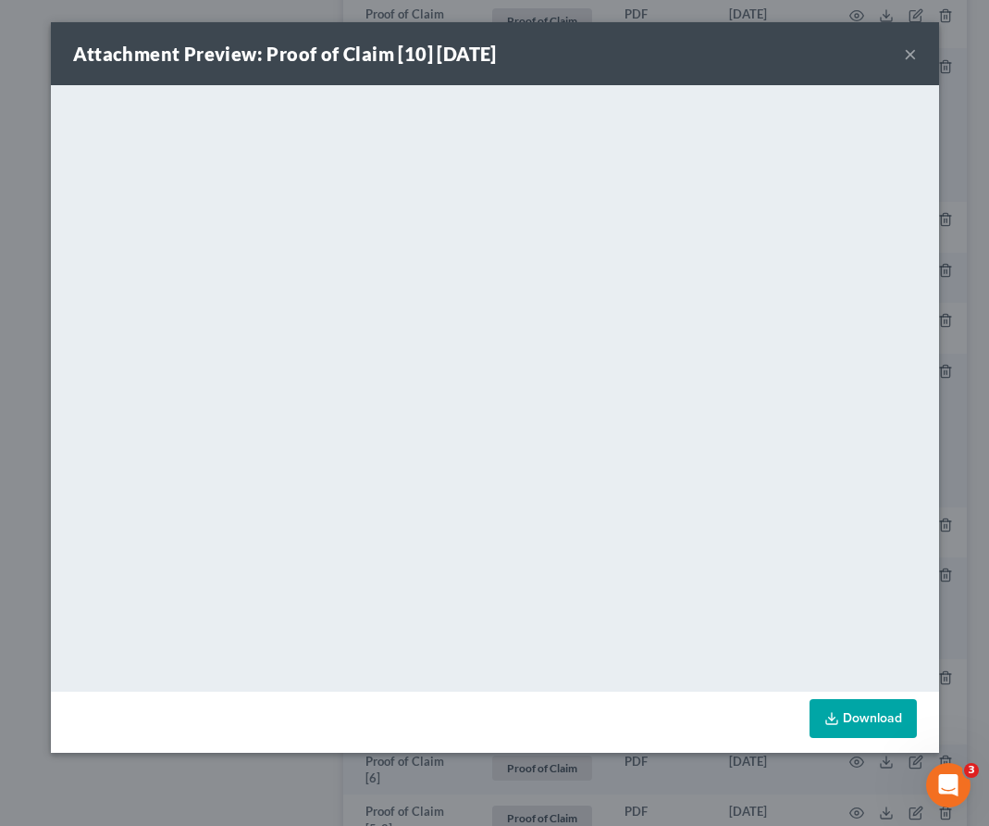
click at [910, 52] on button "×" at bounding box center [910, 54] width 13 height 22
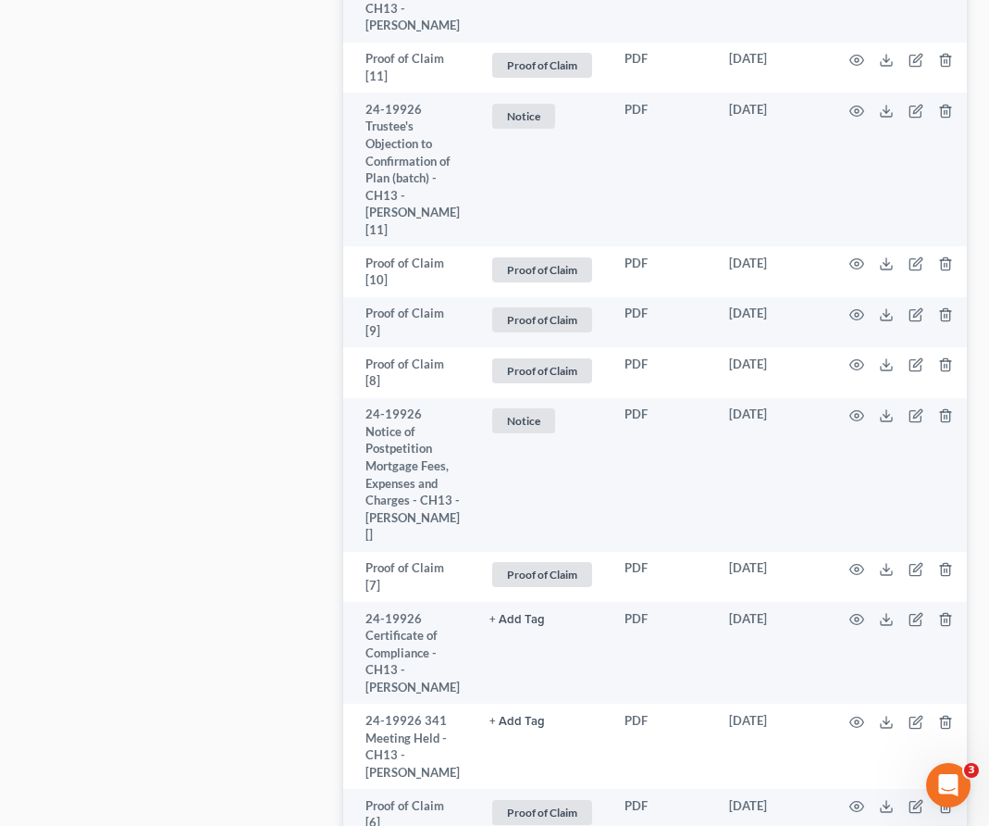
scroll to position [1614, 0]
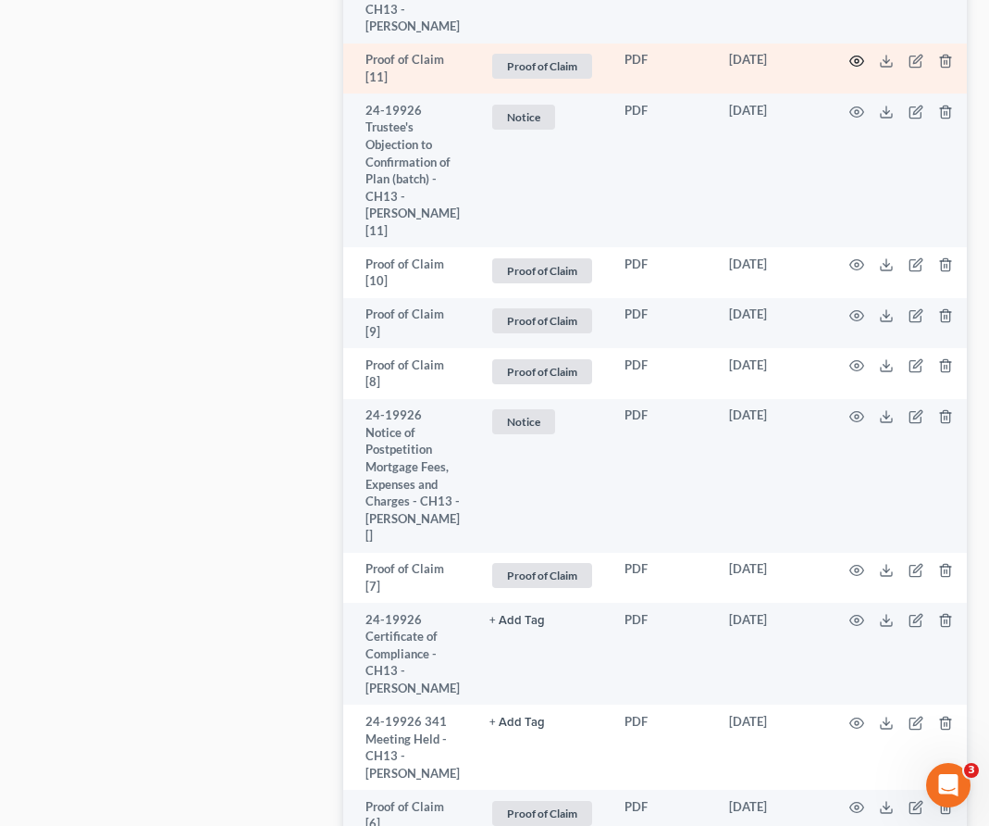
click at [857, 68] on icon "button" at bounding box center [857, 61] width 15 height 15
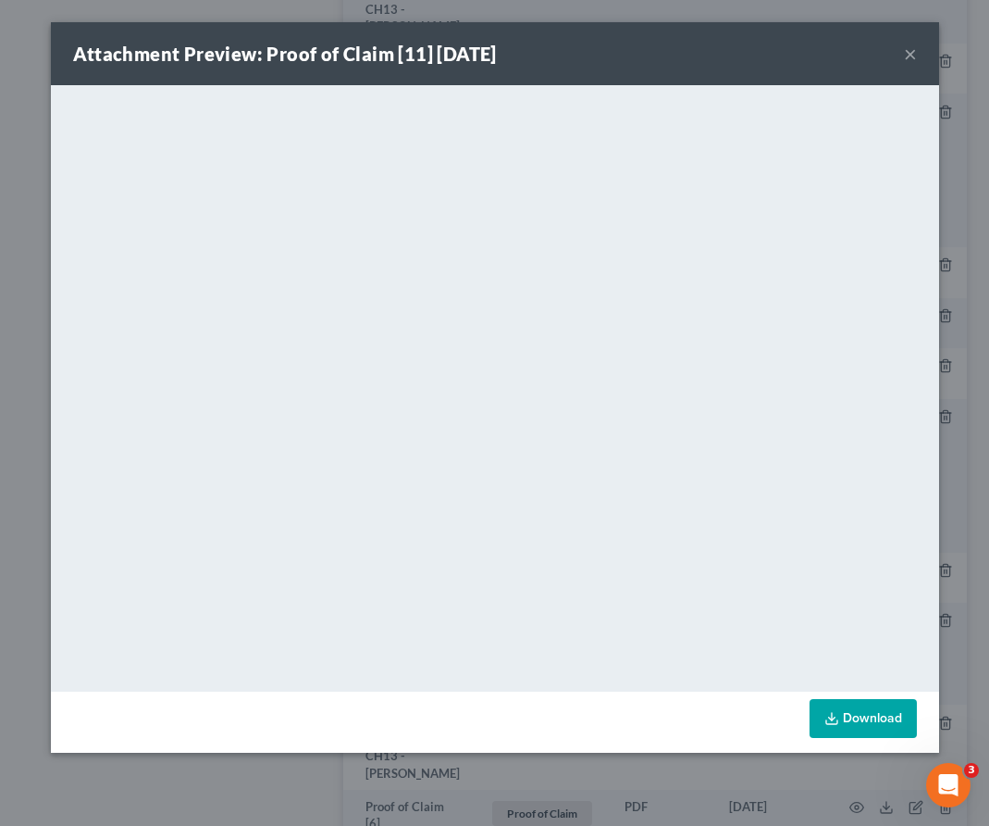
click at [911, 60] on button "×" at bounding box center [910, 54] width 13 height 22
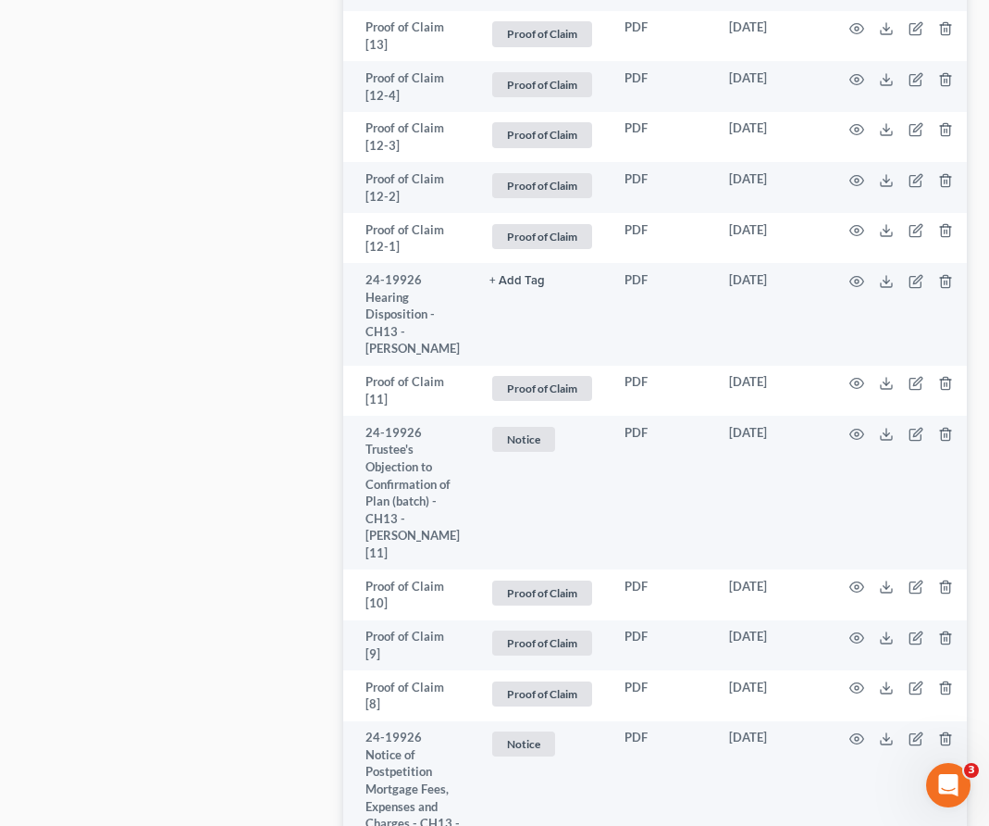
scroll to position [1278, 0]
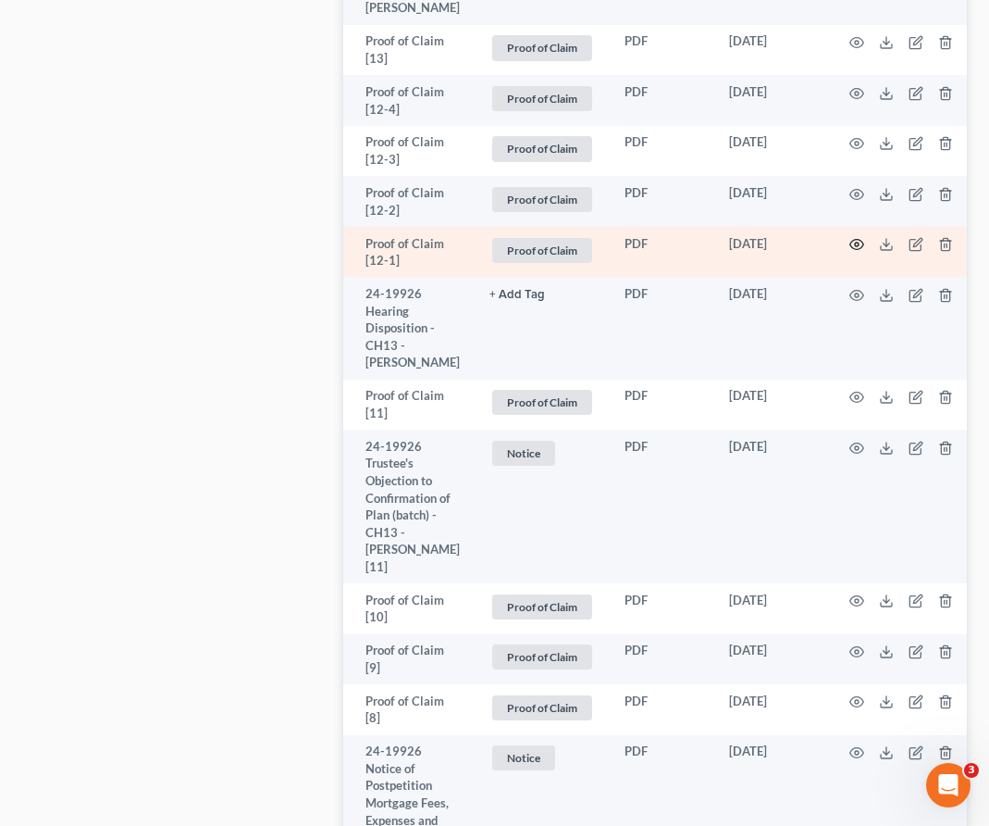
click at [855, 246] on circle "button" at bounding box center [857, 245] width 4 height 4
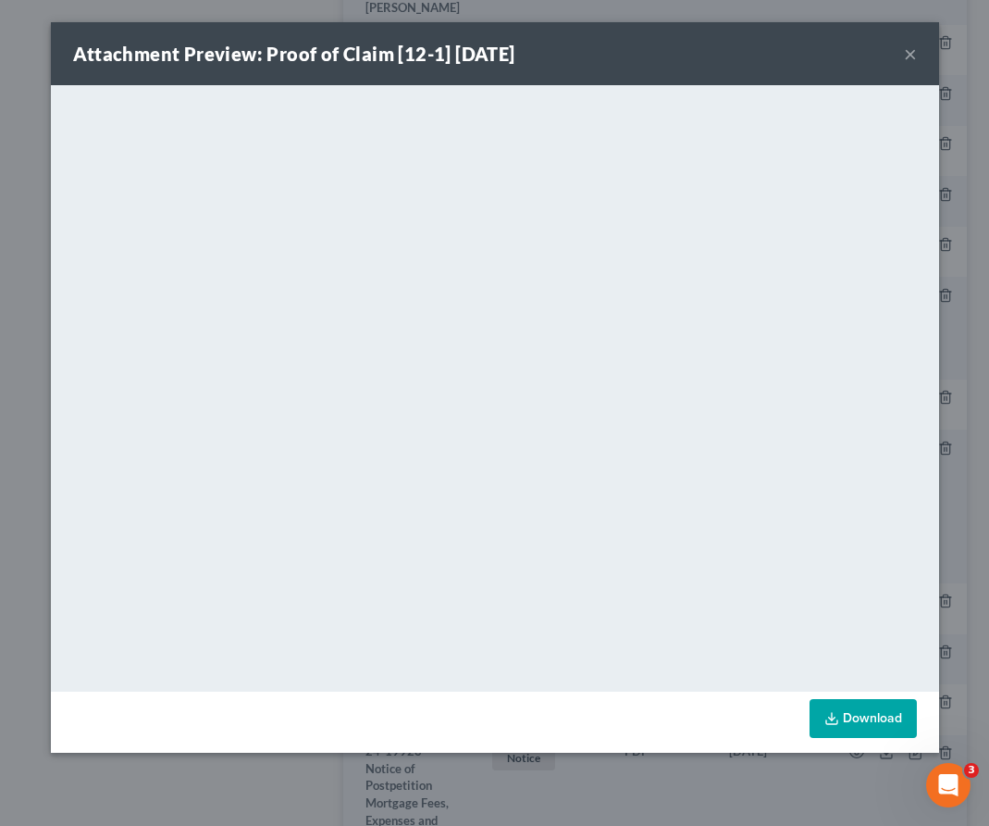
click at [911, 55] on button "×" at bounding box center [910, 54] width 13 height 22
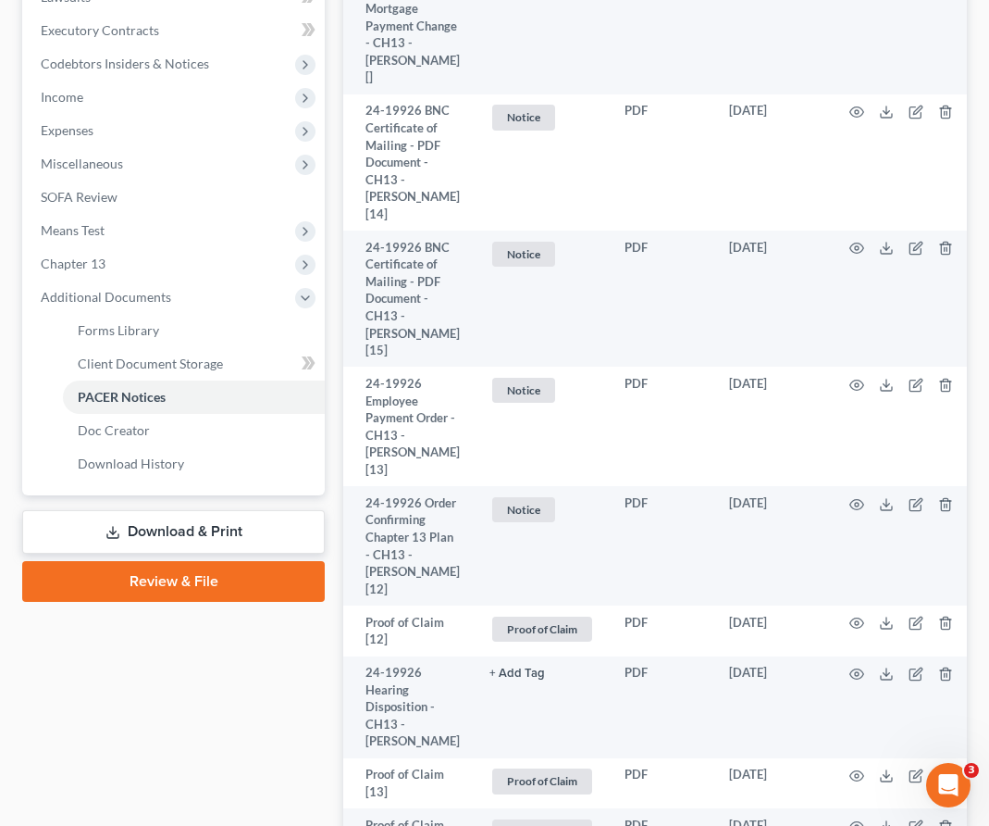
scroll to position [128, 0]
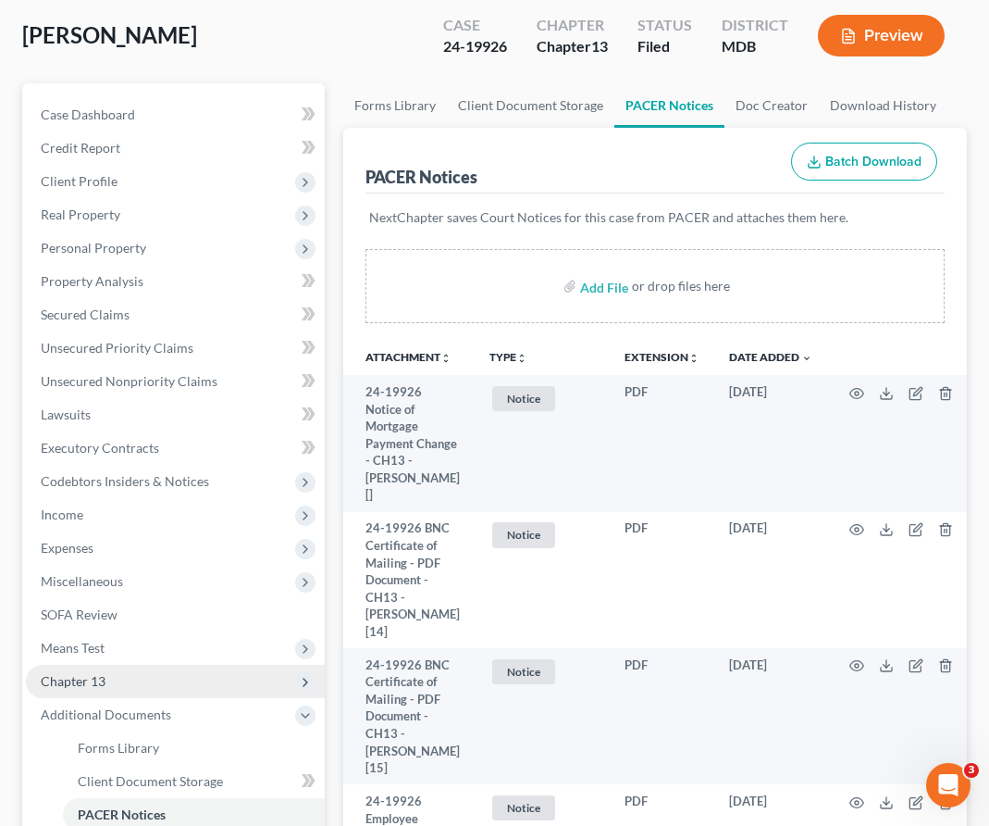
click at [84, 682] on span "Chapter 13" at bounding box center [73, 681] width 65 height 16
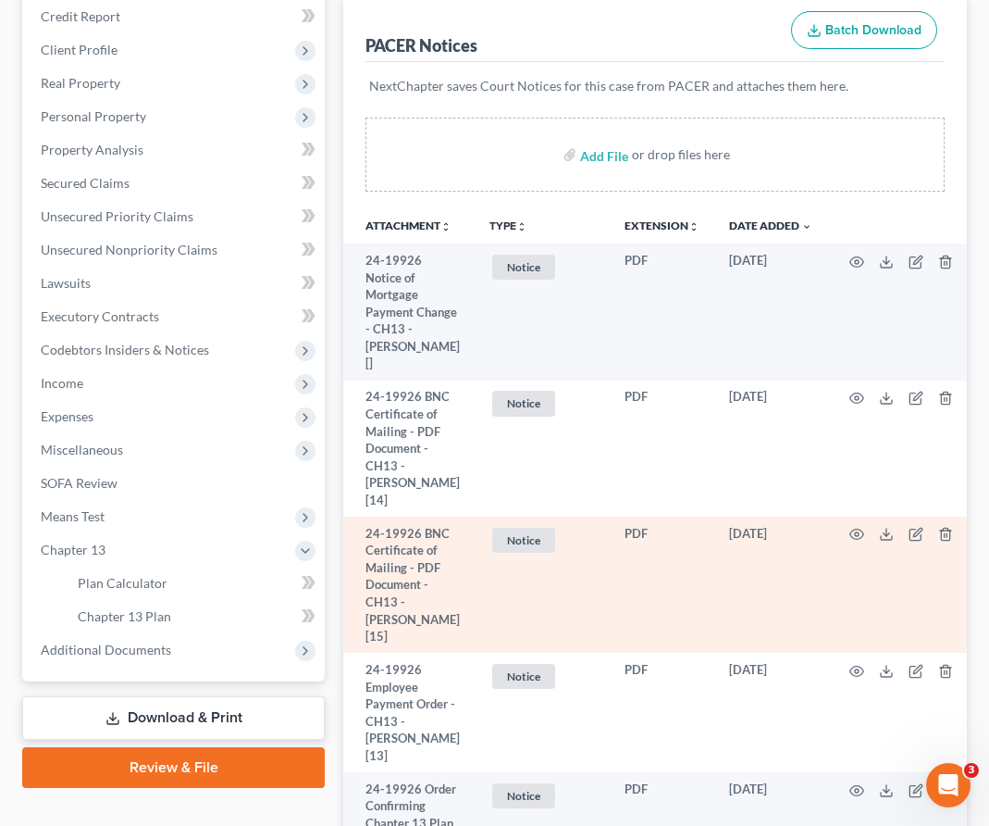
scroll to position [261, 0]
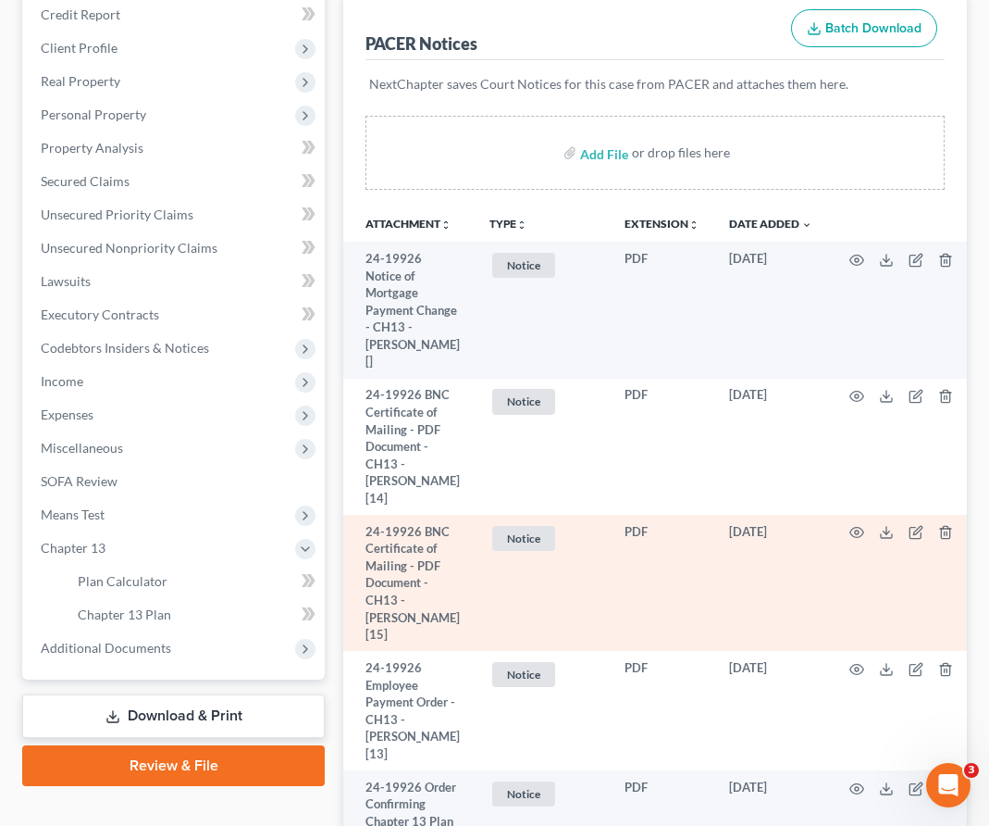
click at [349, 597] on td "24-19926 BNC Certificate of Mailing - PDF Document - CH13 - [PERSON_NAME] [15]" at bounding box center [408, 583] width 131 height 136
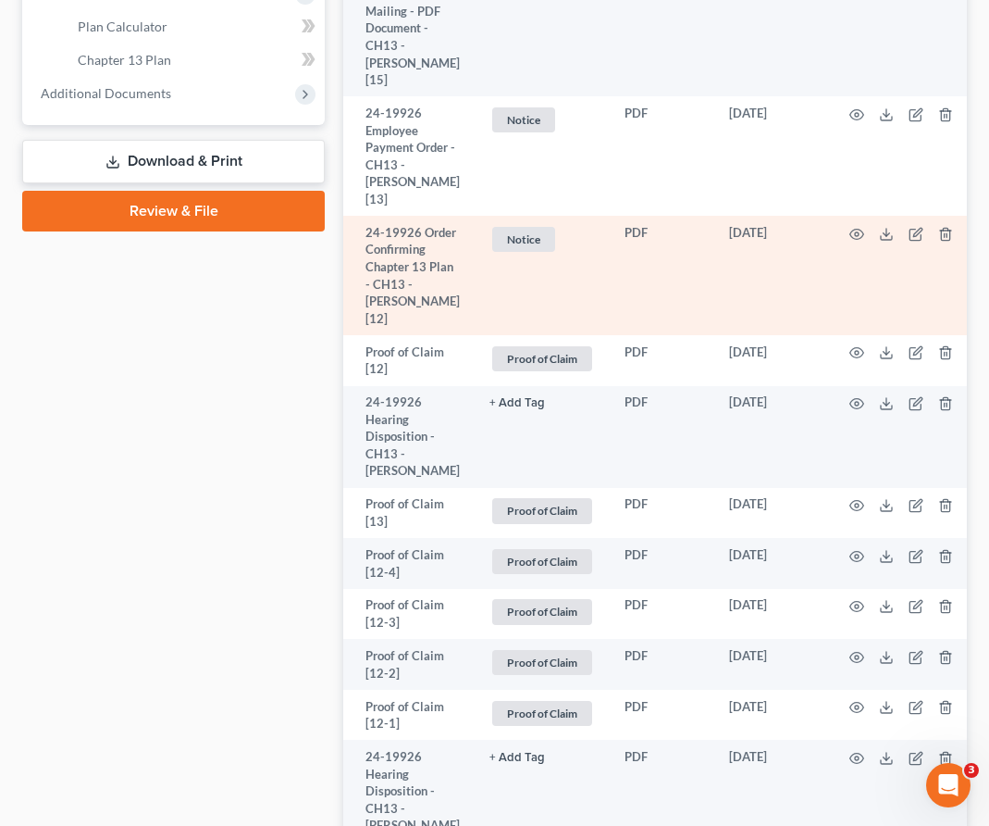
scroll to position [864, 0]
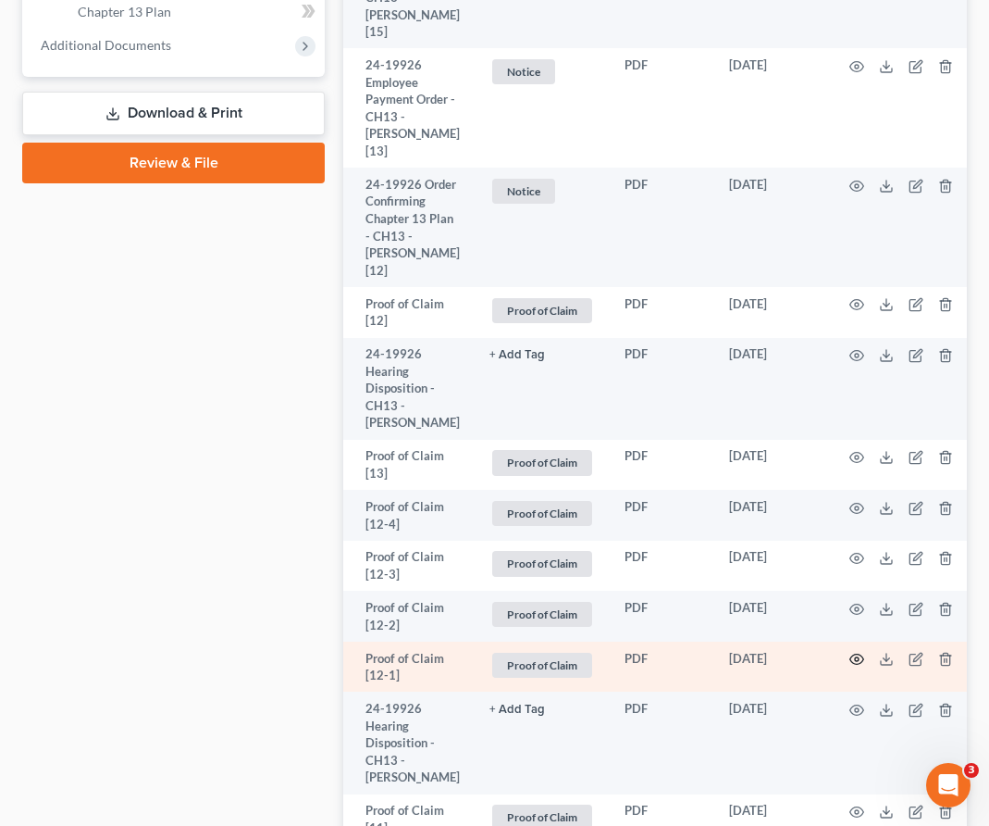
click at [851, 665] on icon "button" at bounding box center [858, 659] width 14 height 10
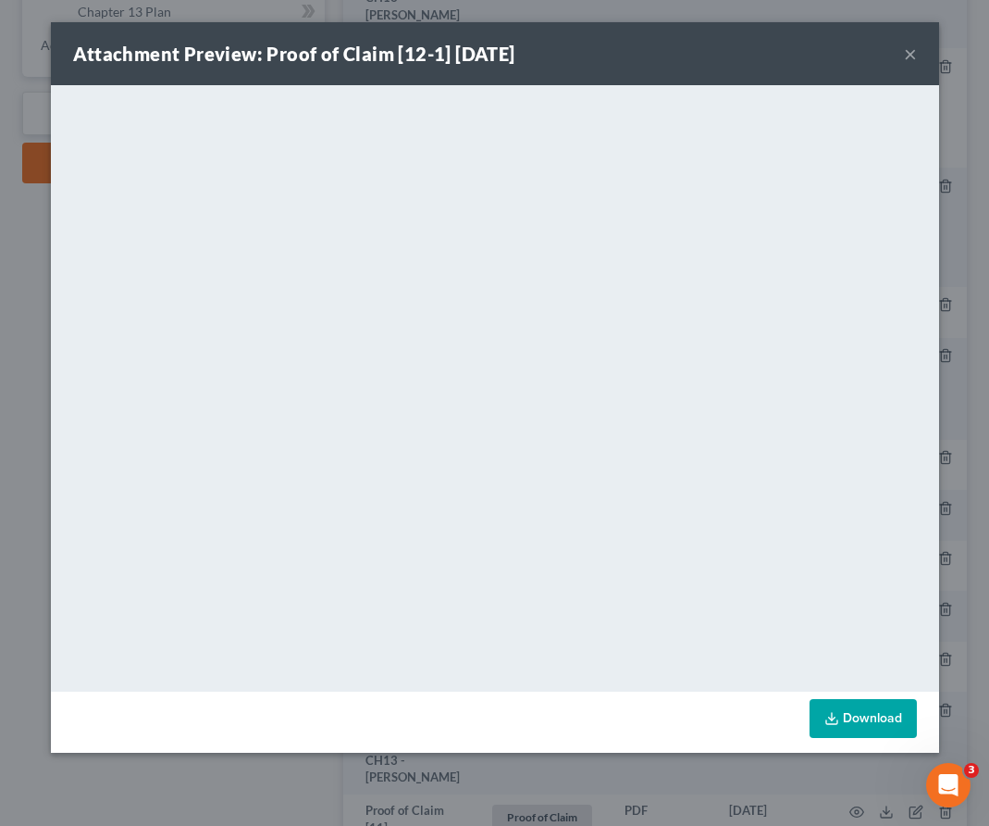
click at [913, 50] on button "×" at bounding box center [910, 54] width 13 height 22
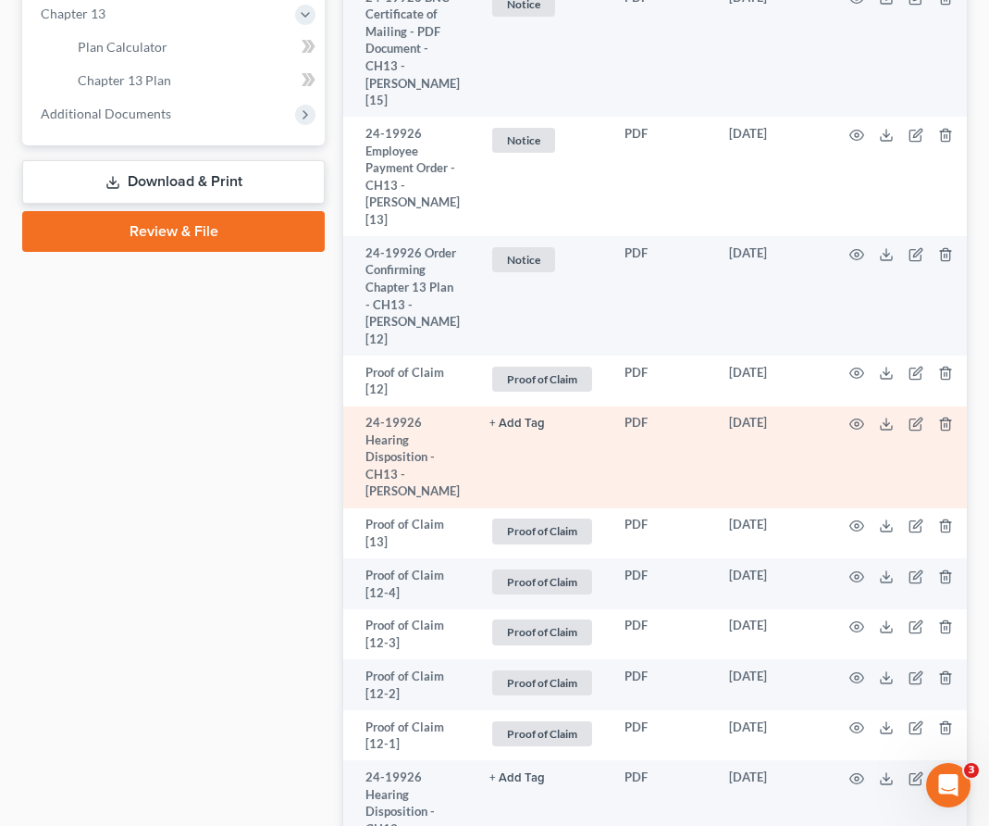
scroll to position [786, 0]
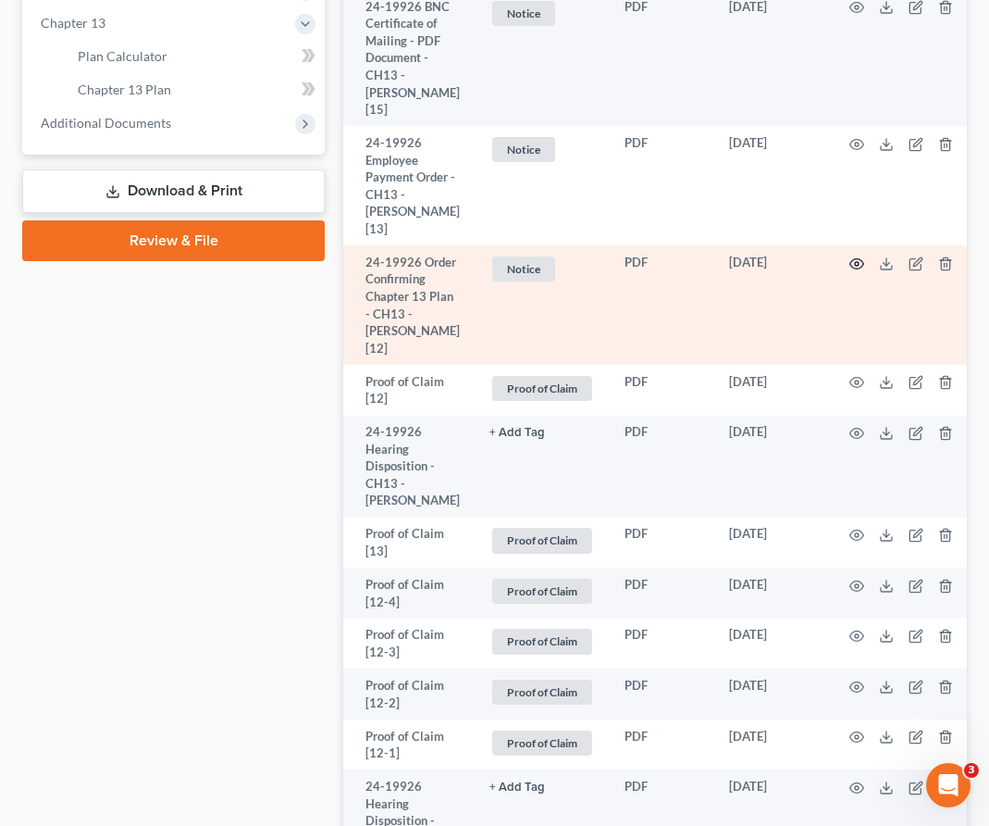
click at [850, 261] on icon "button" at bounding box center [857, 263] width 15 height 15
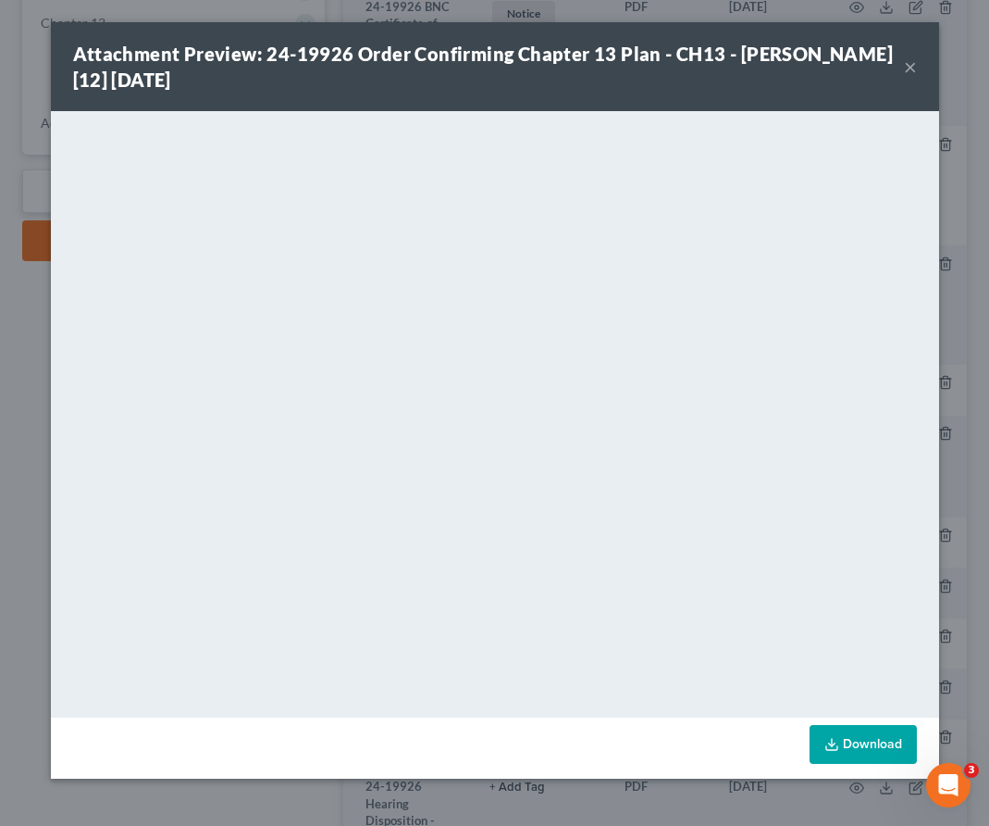
click at [907, 61] on button "×" at bounding box center [910, 67] width 13 height 22
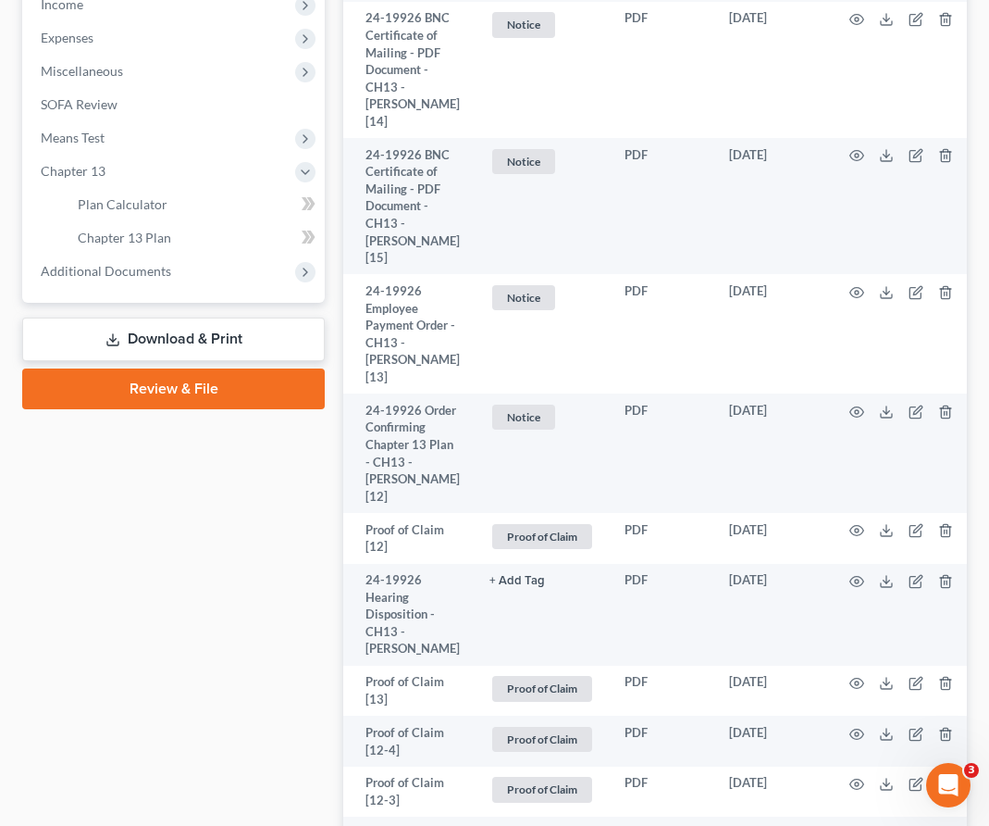
scroll to position [640, 0]
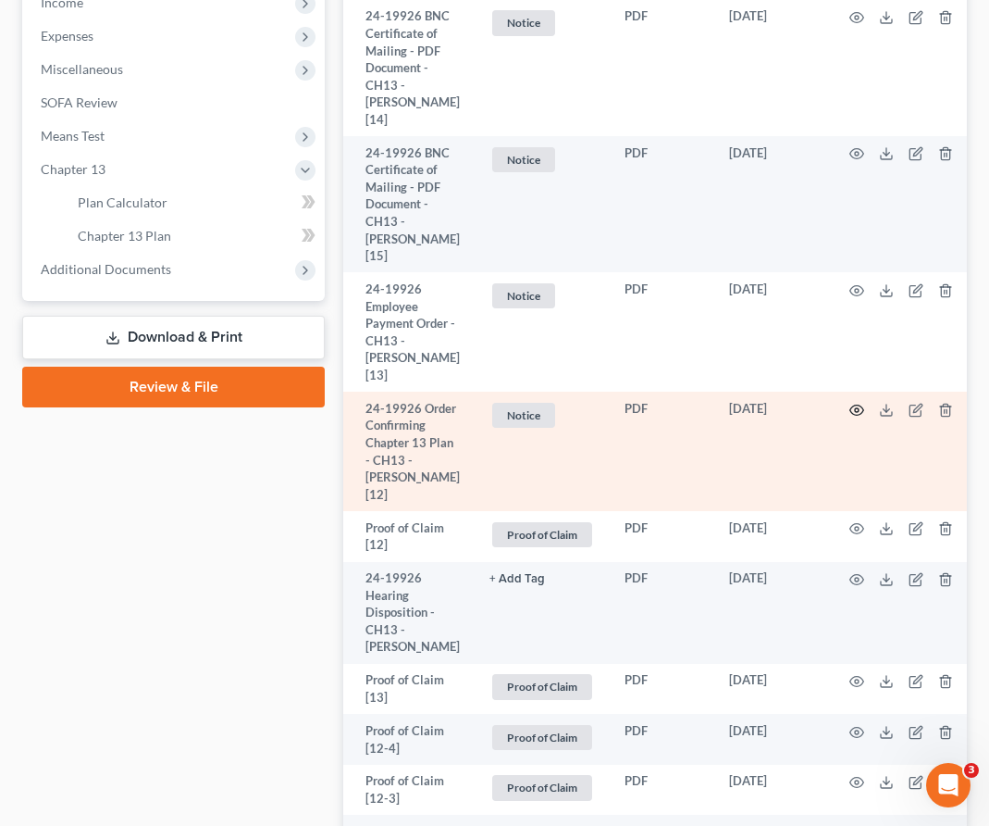
click at [850, 403] on icon "button" at bounding box center [857, 410] width 15 height 15
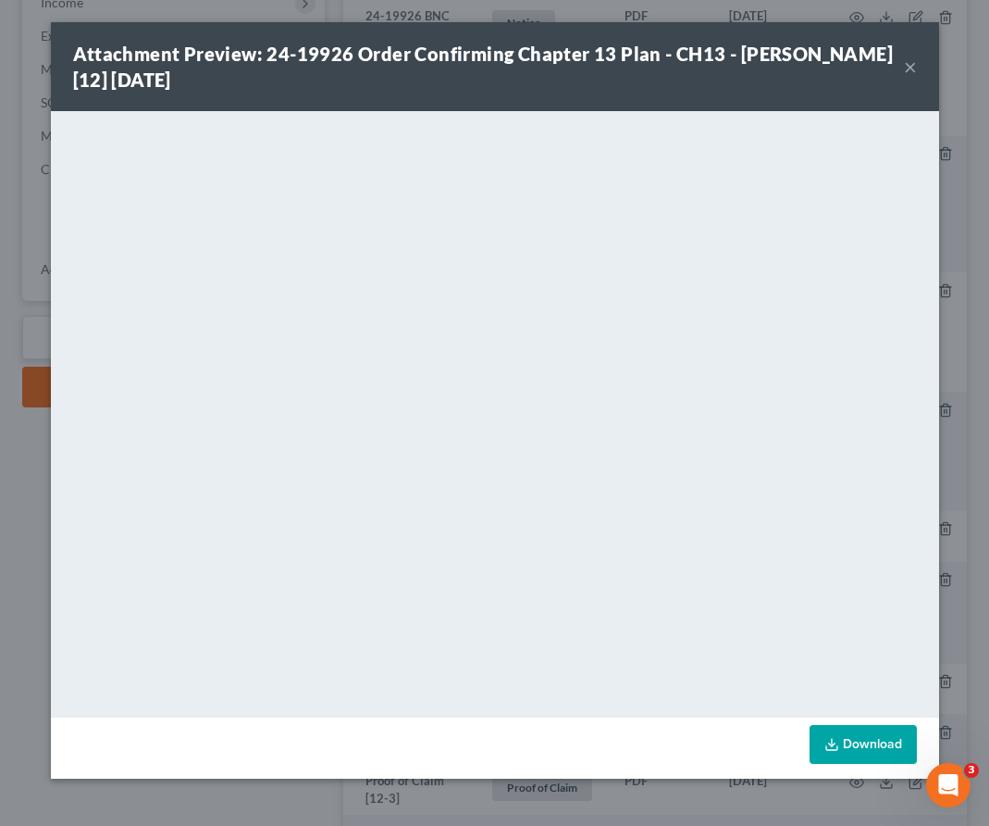
click at [913, 71] on button "×" at bounding box center [910, 67] width 13 height 22
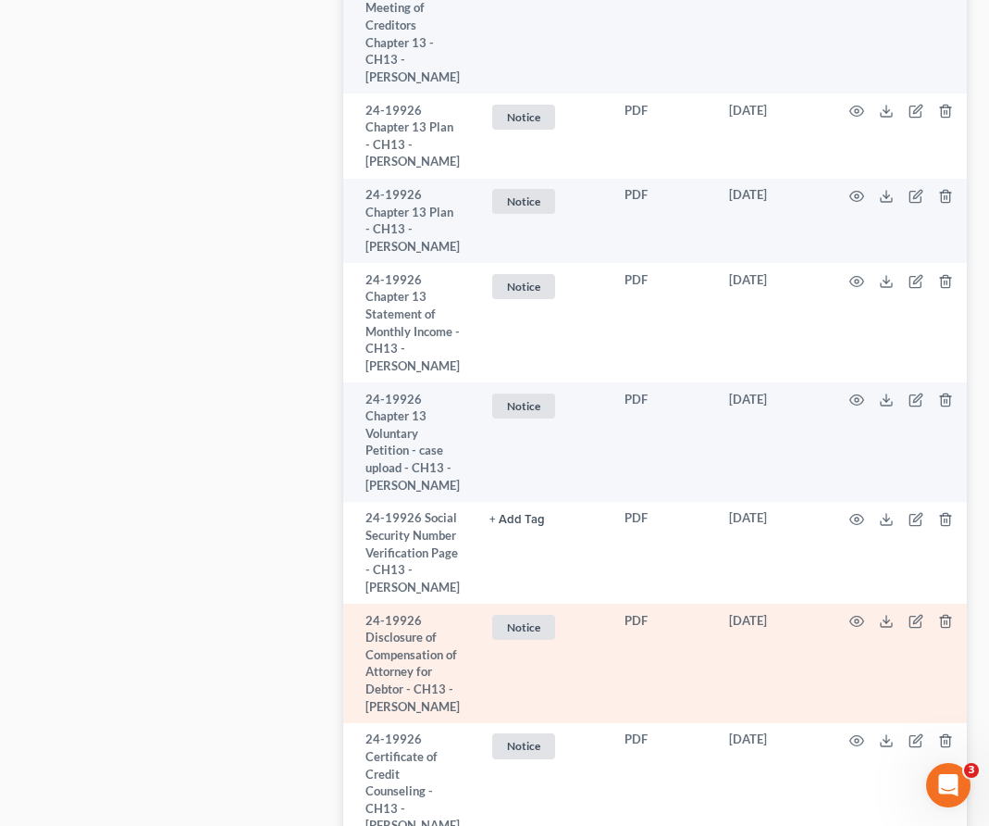
scroll to position [3555, 0]
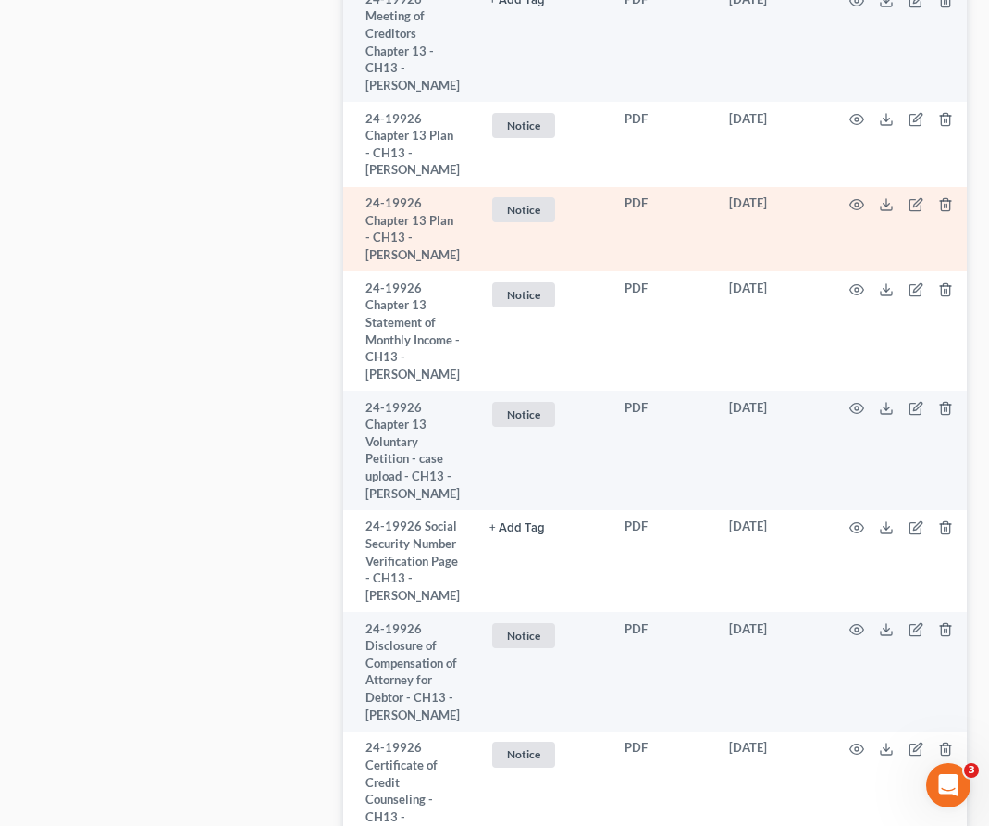
click at [842, 272] on td at bounding box center [906, 229] width 156 height 85
click at [855, 206] on circle "button" at bounding box center [857, 205] width 4 height 4
